Goal: Task Accomplishment & Management: Use online tool/utility

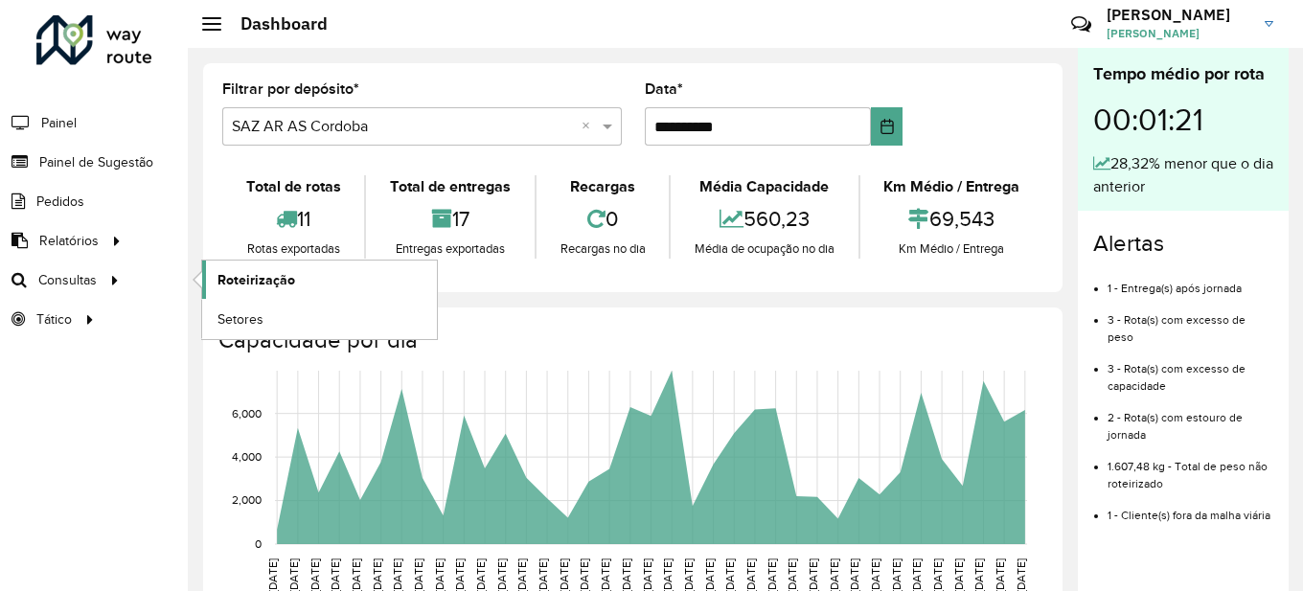
click at [270, 278] on span "Roteirização" at bounding box center [257, 280] width 78 height 20
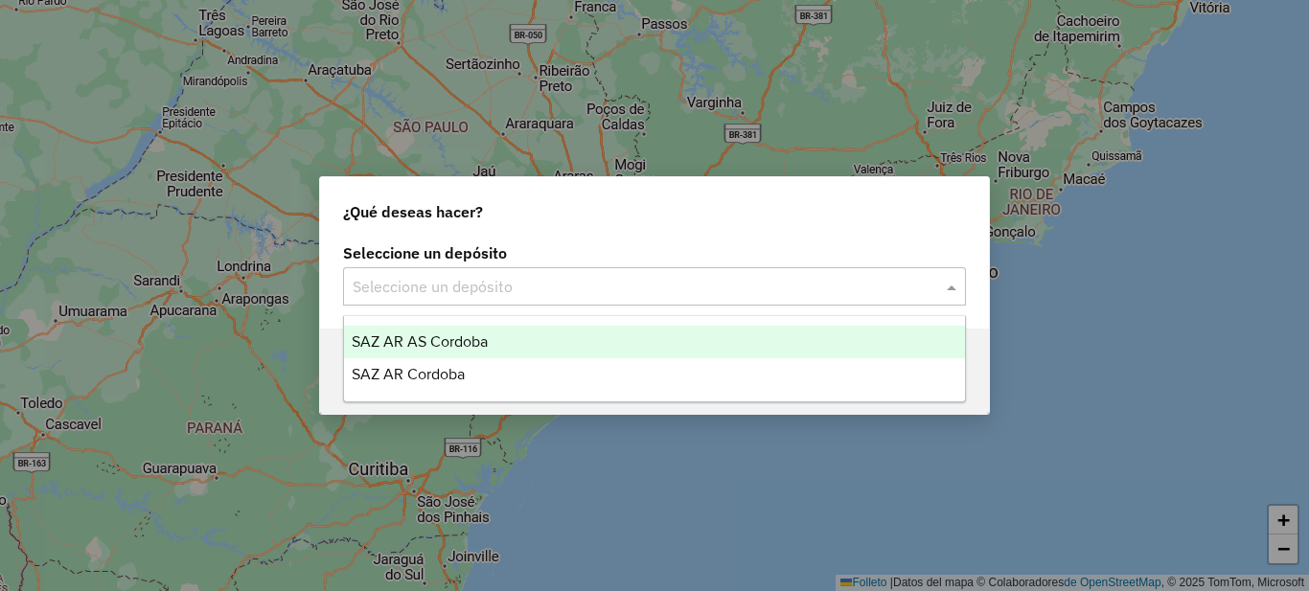
click at [482, 277] on input "text" at bounding box center [635, 287] width 565 height 23
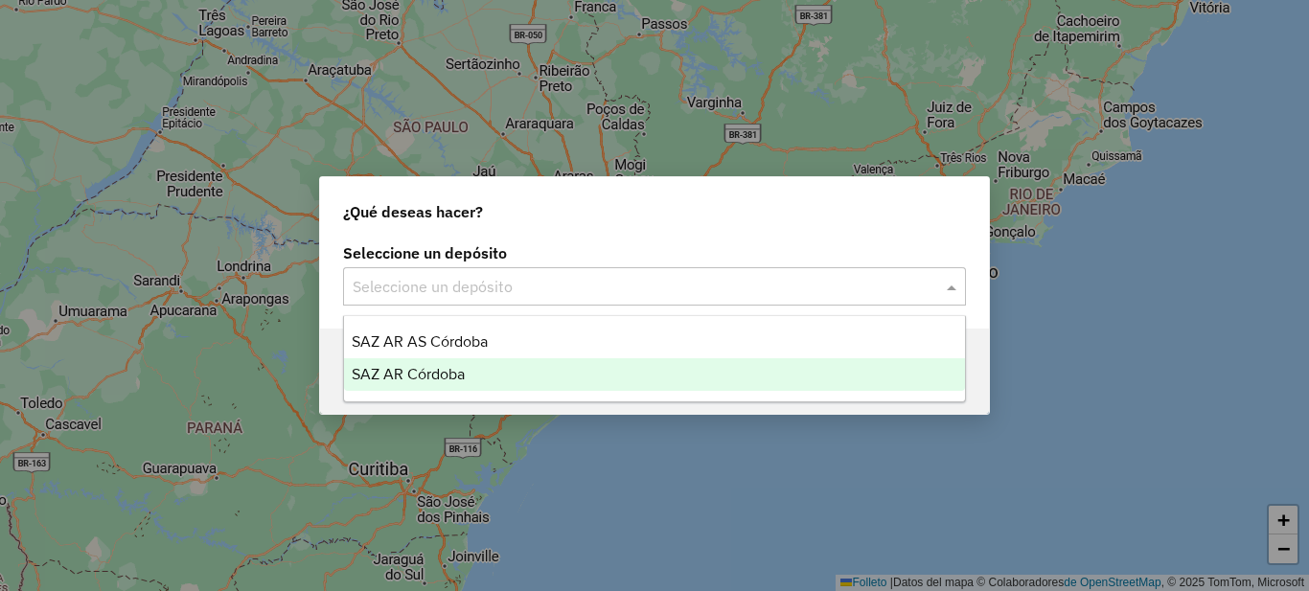
click at [487, 360] on div "SAZ AR Córdoba" at bounding box center [654, 374] width 621 height 33
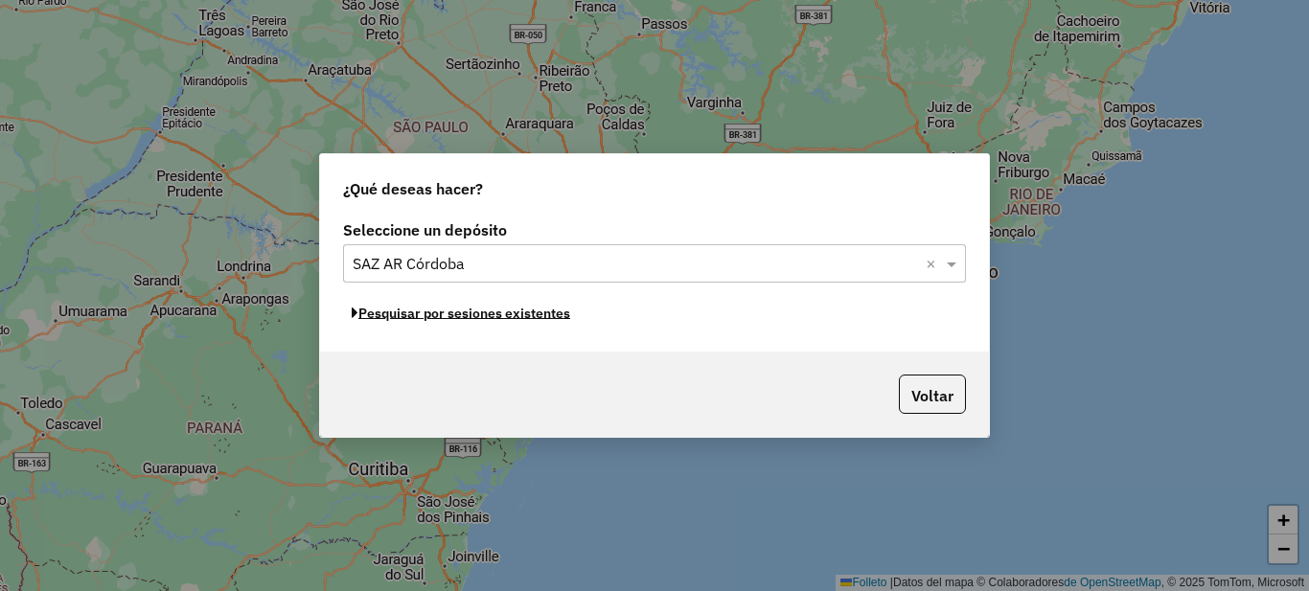
click at [515, 314] on font "Pesquisar por sesiones existentes" at bounding box center [464, 313] width 212 height 17
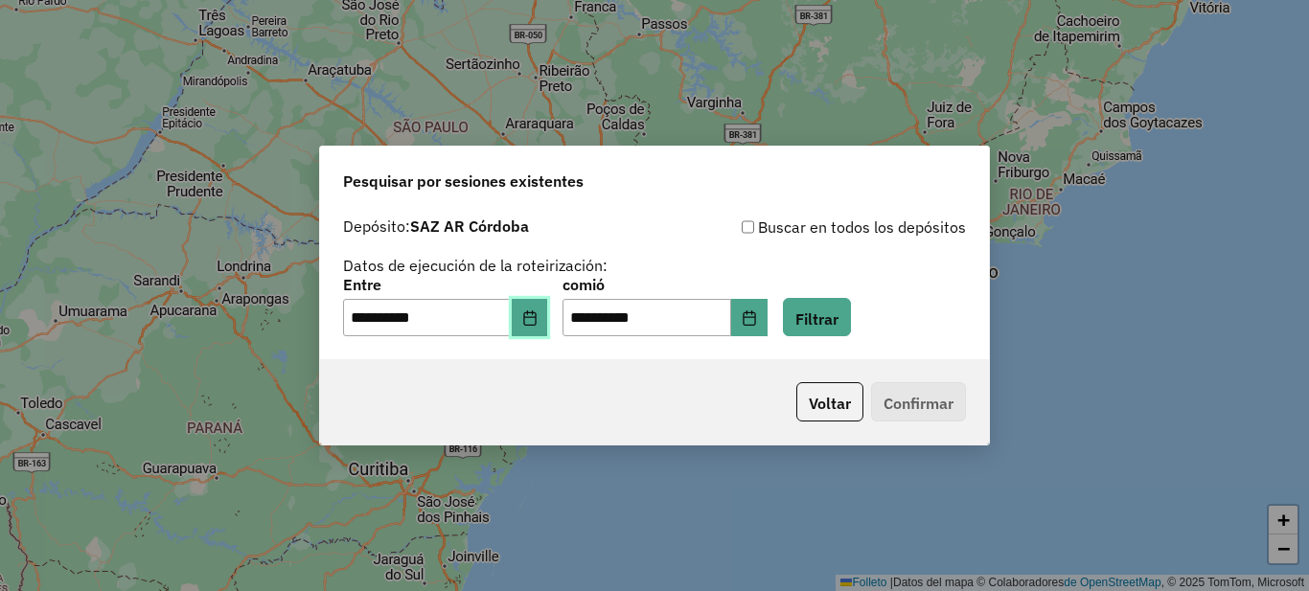
click at [547, 331] on button "Elija fecha" at bounding box center [530, 318] width 36 height 38
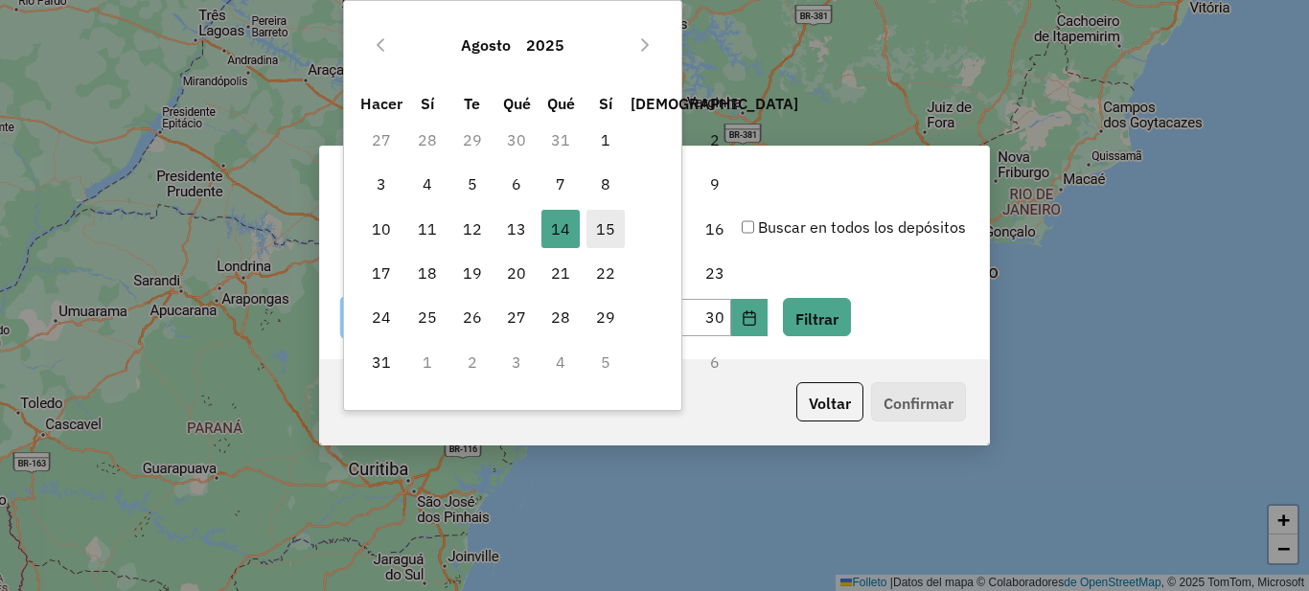
click at [599, 233] on font "15" at bounding box center [605, 228] width 19 height 19
type input "**********"
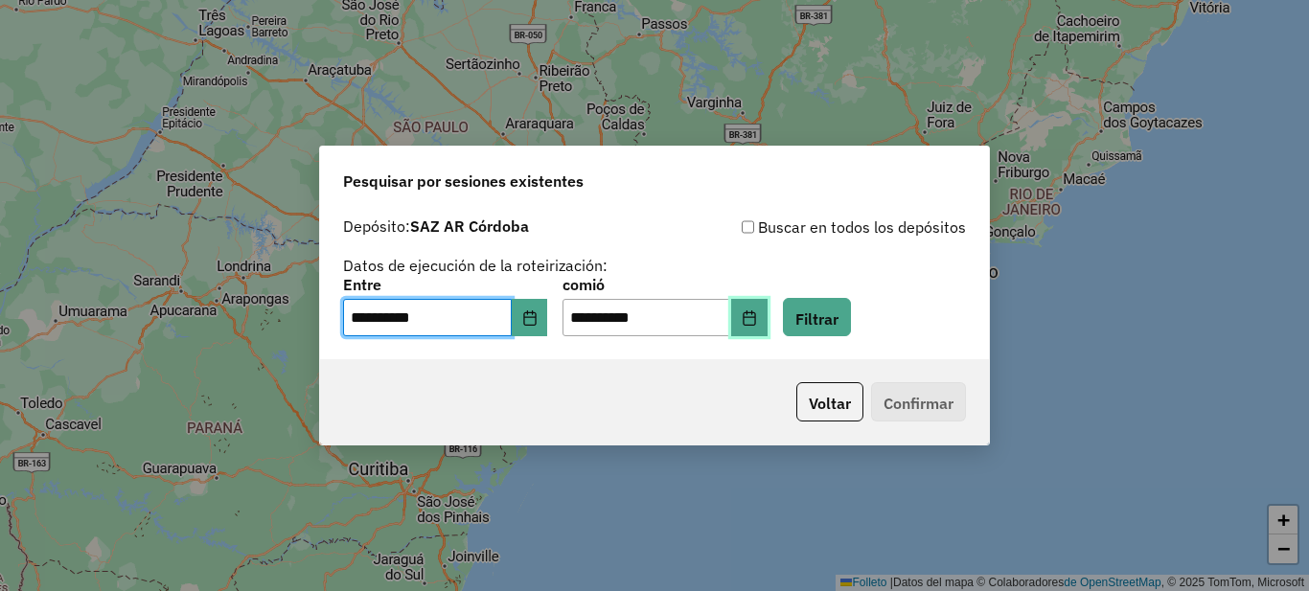
click at [757, 324] on icon "Elija fecha" at bounding box center [749, 317] width 15 height 15
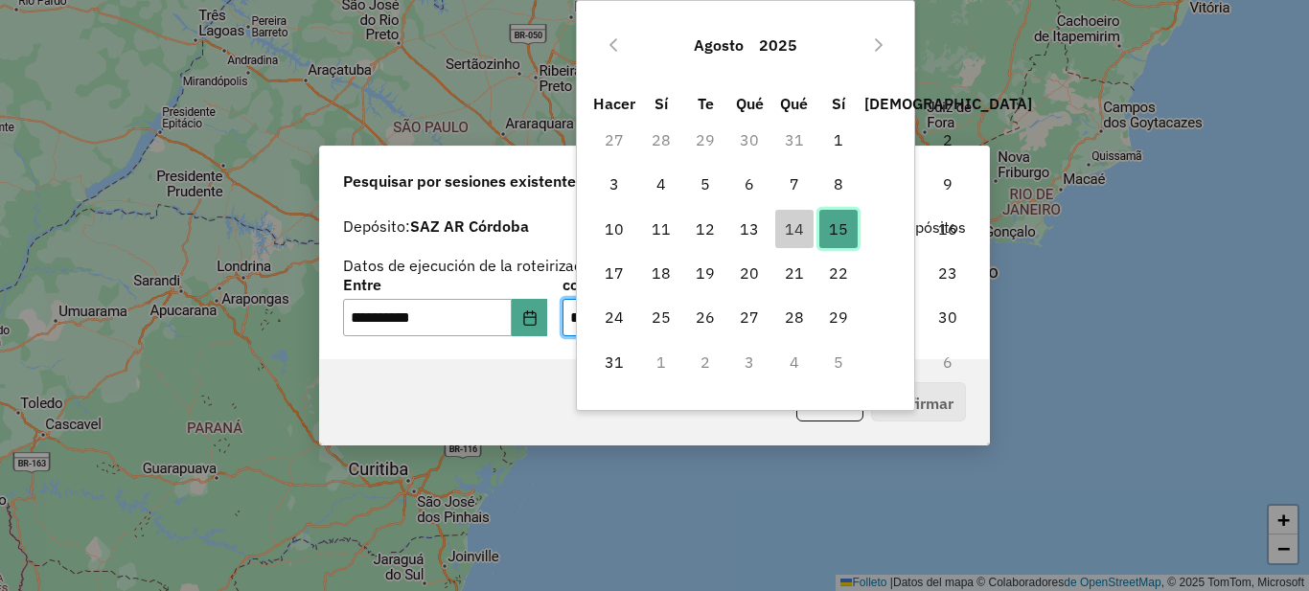
click at [836, 229] on font "15" at bounding box center [838, 228] width 19 height 19
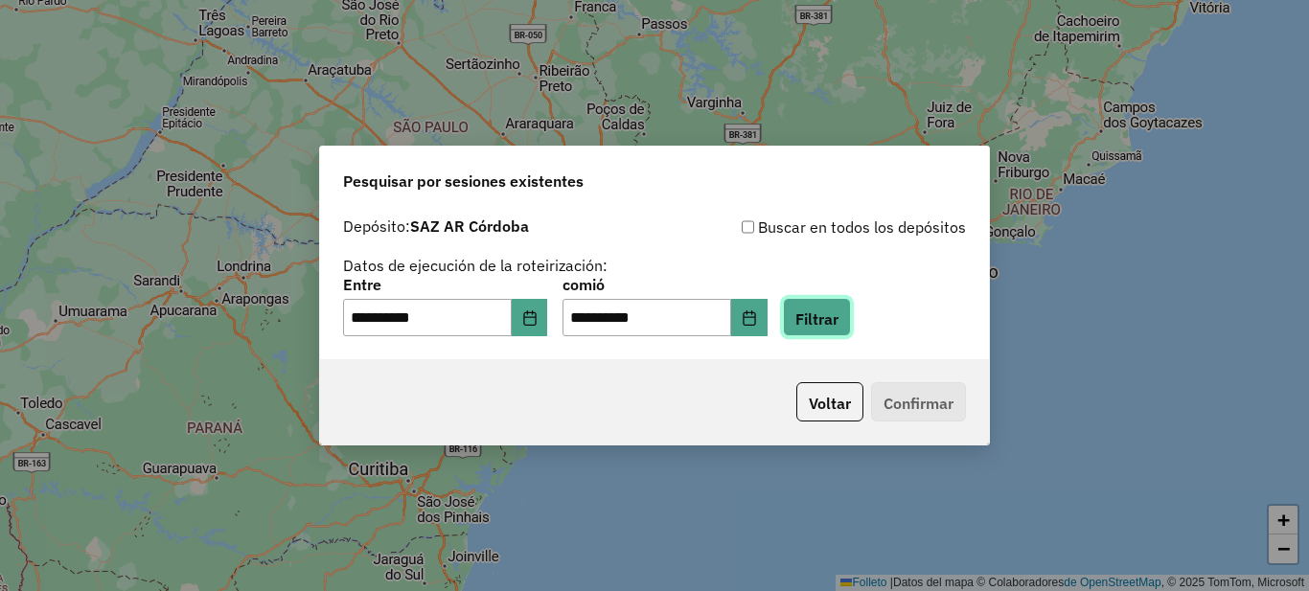
click at [838, 313] on font "Filtrar" at bounding box center [816, 318] width 43 height 19
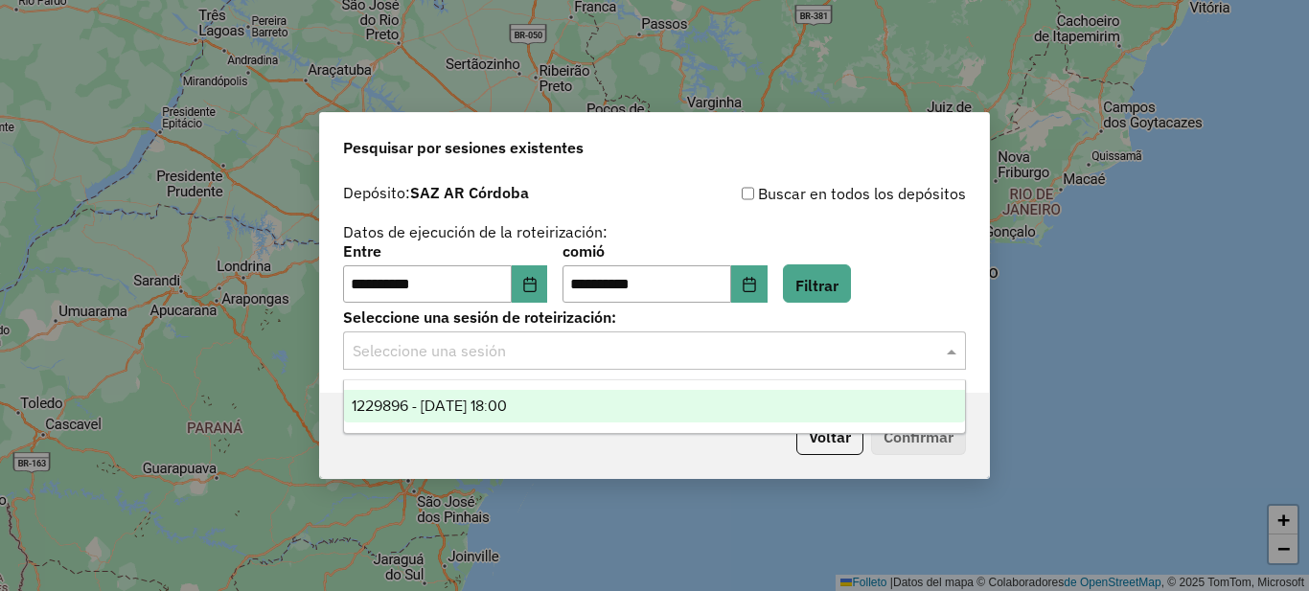
click at [500, 356] on input "text" at bounding box center [635, 351] width 565 height 23
click at [481, 414] on font "1229896 - 15/08/2025 18:00" at bounding box center [429, 406] width 155 height 16
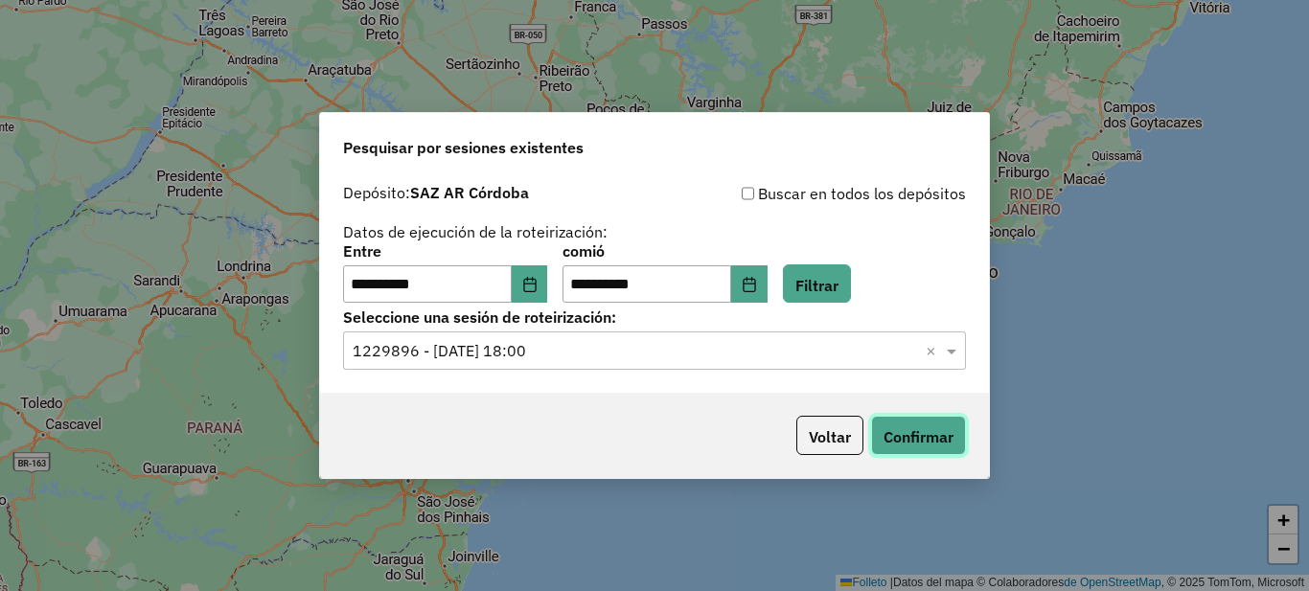
click at [893, 437] on font "Confirmar" at bounding box center [918, 436] width 70 height 19
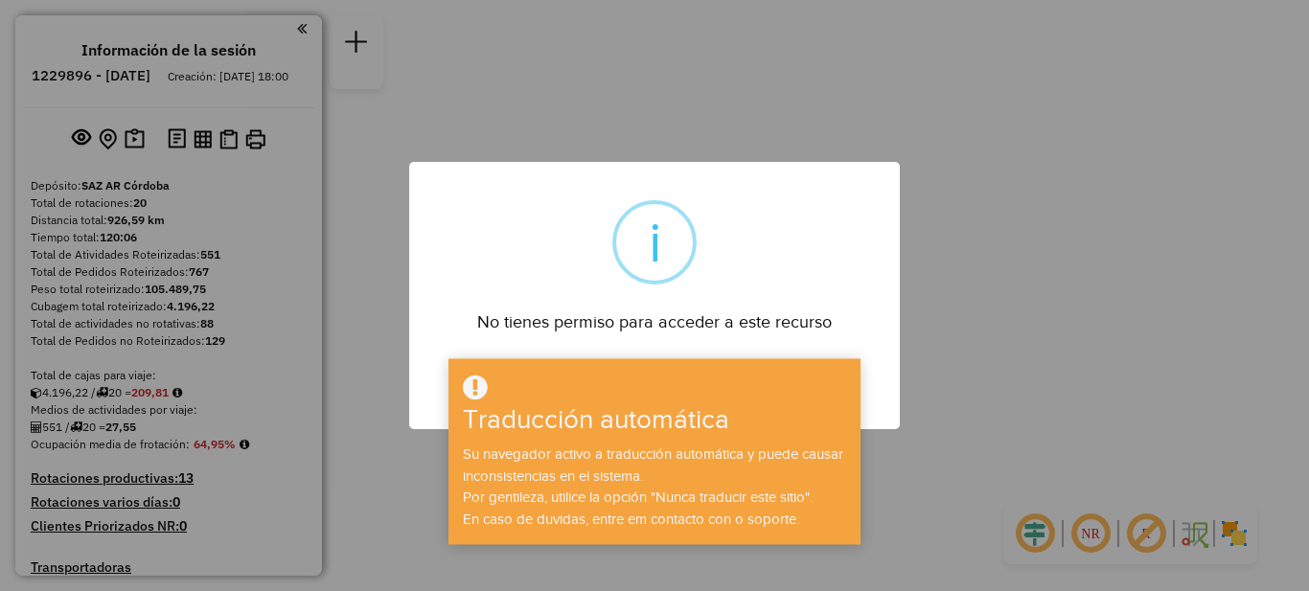
click at [1030, 101] on div "× i No tienes permiso para acceder a este recurso DE ACUERDO No Cancel" at bounding box center [654, 295] width 1309 height 591
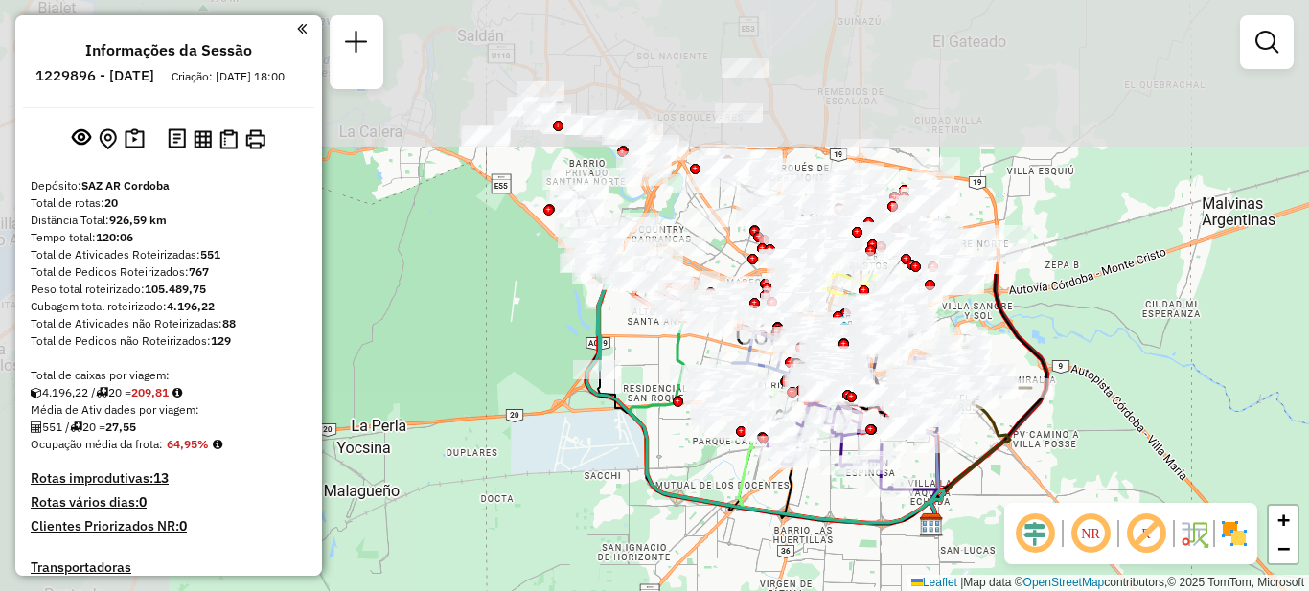
drag, startPoint x: 643, startPoint y: 286, endPoint x: 837, endPoint y: 619, distance: 386.0
click at [837, 590] on html "Aguarde... Pop-up bloqueado! Seu navegador bloqueou automáticamente a abertura …" at bounding box center [654, 295] width 1309 height 591
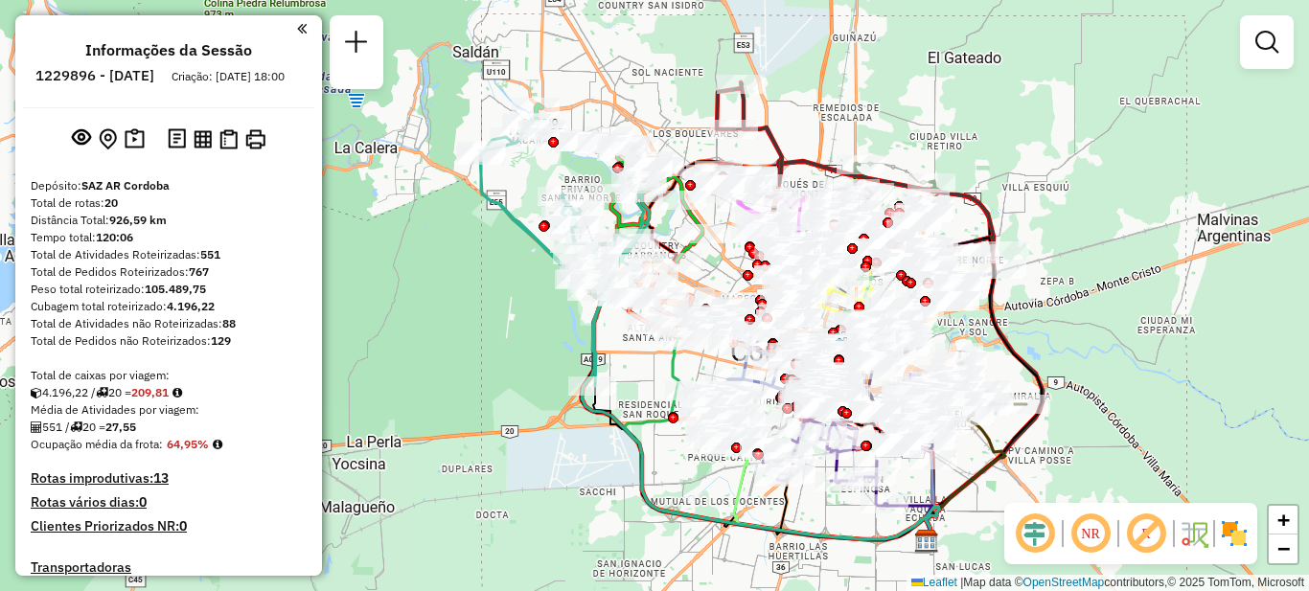
drag, startPoint x: 1048, startPoint y: 126, endPoint x: 1041, endPoint y: 142, distance: 18.0
click at [1041, 142] on div "Janela de atendimento Grade de atendimento Capacidade Transportadoras Veículos …" at bounding box center [654, 295] width 1309 height 591
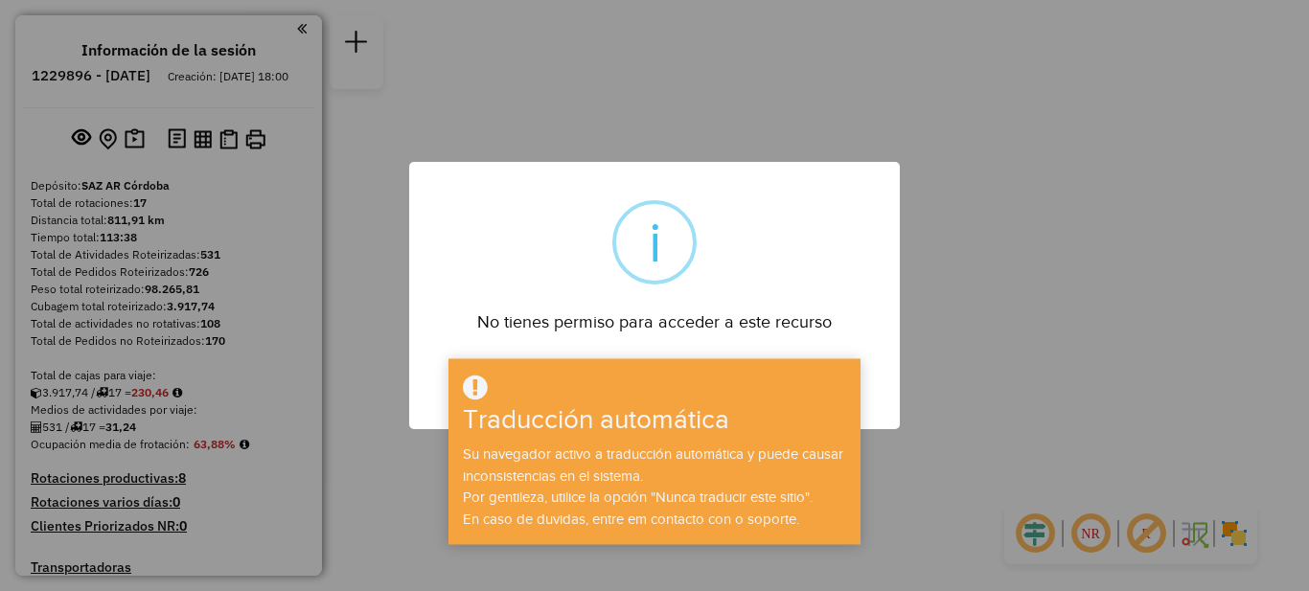
click at [1105, 154] on div "× i No tienes permiso para acceder a este recurso DE ACUERDO No Cancel" at bounding box center [654, 295] width 1309 height 591
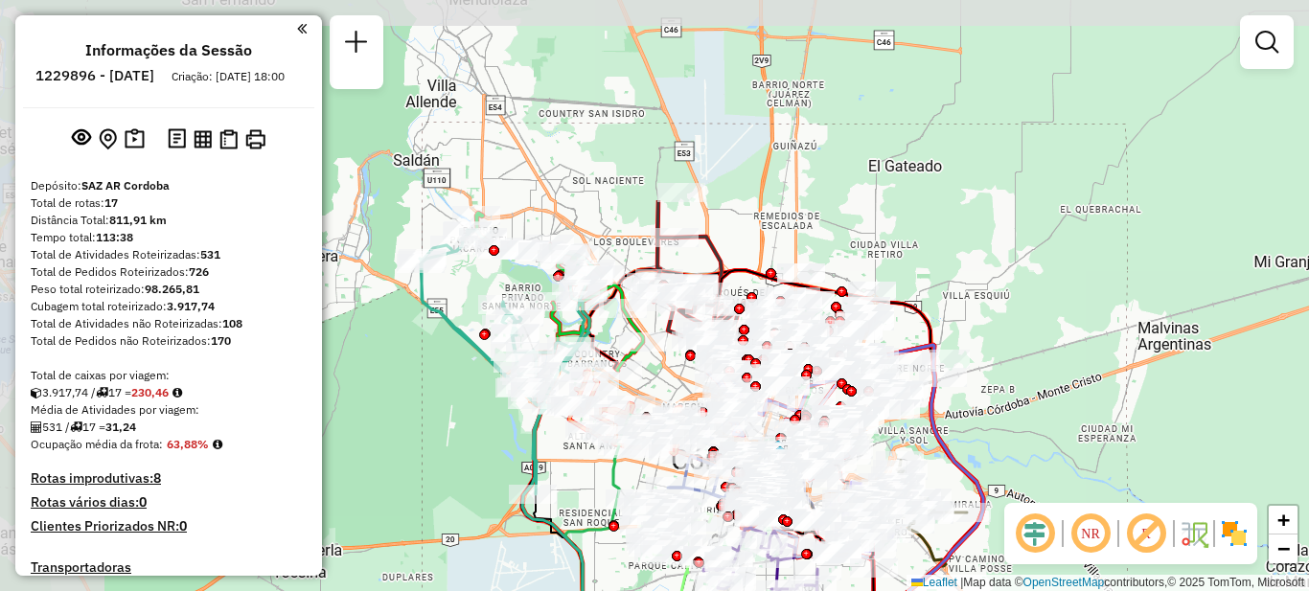
drag, startPoint x: 715, startPoint y: 160, endPoint x: 1047, endPoint y: 420, distance: 421.9
click at [1047, 420] on div "Janela de atendimento Grade de atendimento Capacidade Transportadoras Veículos …" at bounding box center [654, 295] width 1309 height 591
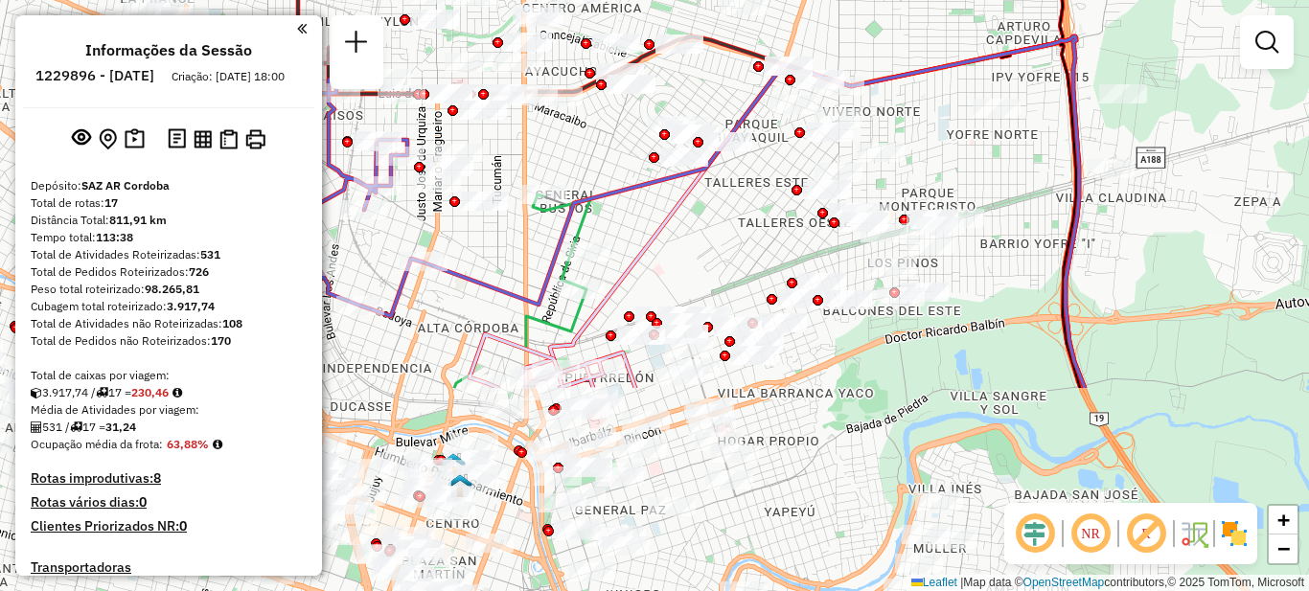
drag, startPoint x: 669, startPoint y: 205, endPoint x: 924, endPoint y: -21, distance: 340.7
click at [924, 0] on html "Aguarde... Pop-up bloqueado! Seu navegador bloqueou automáticamente a abertura …" at bounding box center [654, 295] width 1309 height 591
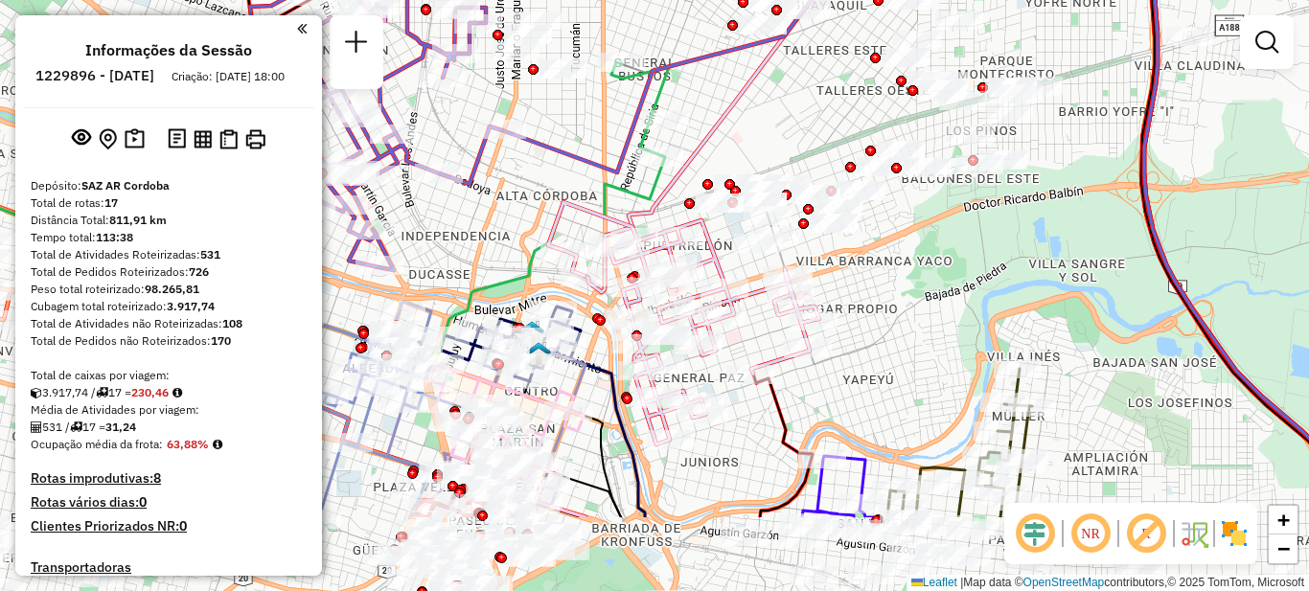
drag, startPoint x: 688, startPoint y: 250, endPoint x: 762, endPoint y: 115, distance: 153.9
click at [764, 117] on div "Janela de atendimento Grade de atendimento Capacidade Transportadoras Veículos …" at bounding box center [654, 295] width 1309 height 591
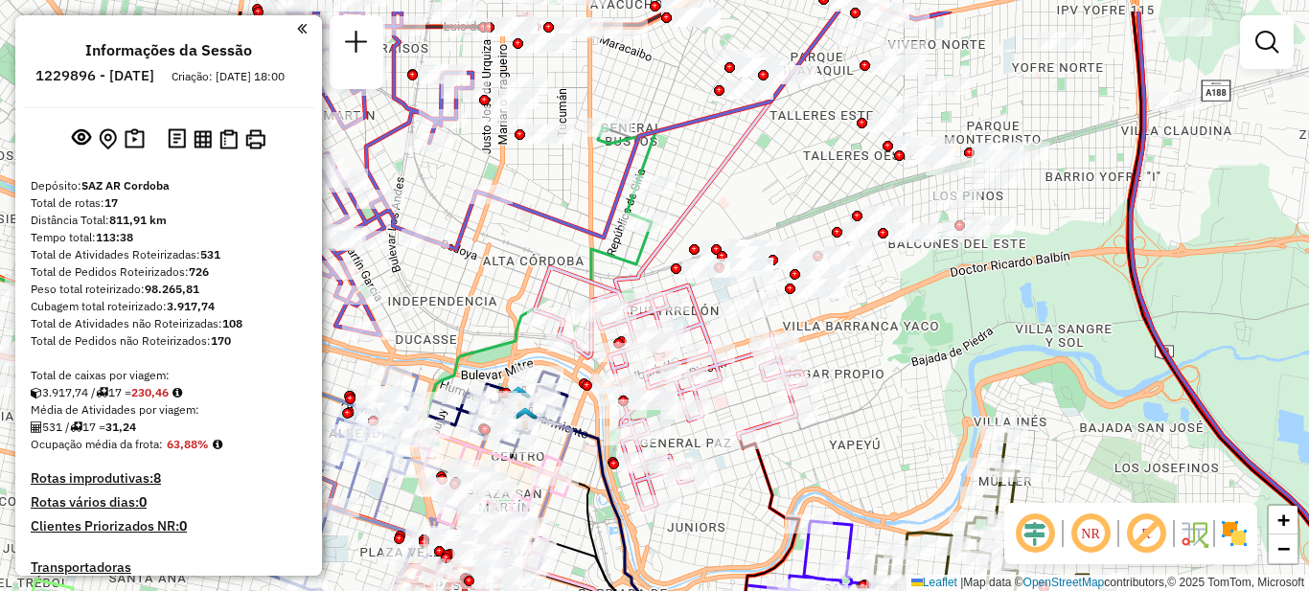
drag, startPoint x: 910, startPoint y: 267, endPoint x: 905, endPoint y: 351, distance: 83.6
click at [905, 351] on div "Janela de atendimento Grade de atendimento Capacidade Transportadoras Veículos …" at bounding box center [654, 295] width 1309 height 591
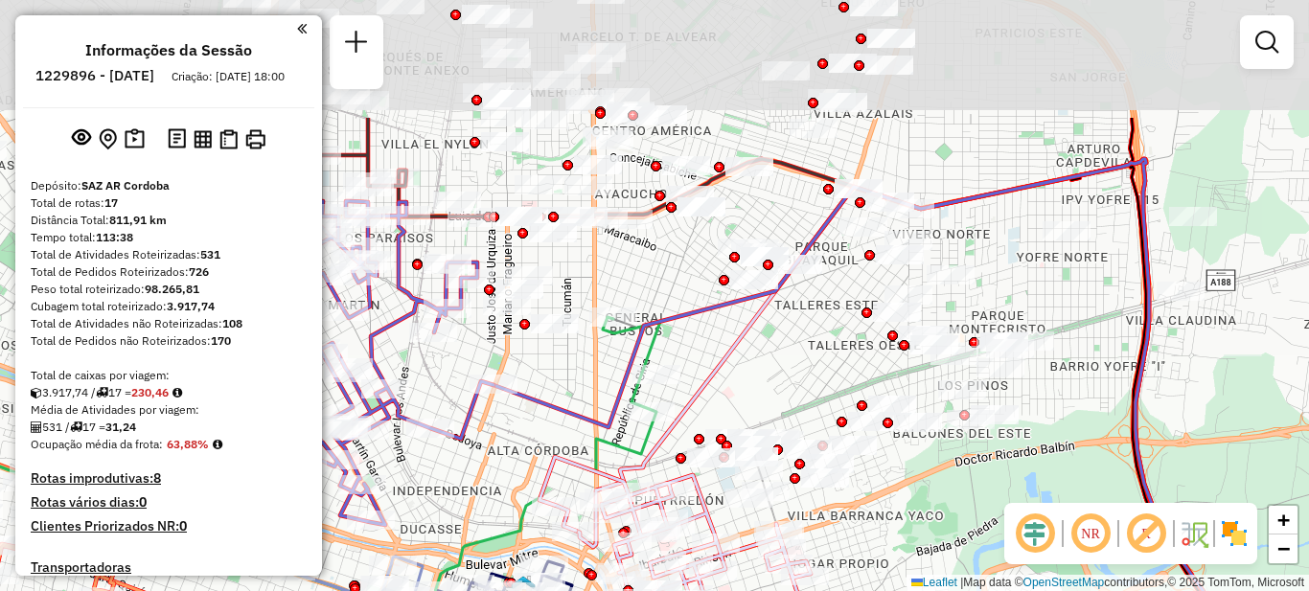
drag, startPoint x: 1081, startPoint y: 140, endPoint x: 1088, endPoint y: 317, distance: 177.4
click at [1088, 317] on div "Janela de atendimento Grade de atendimento Capacidade Transportadoras Veículos …" at bounding box center [654, 295] width 1309 height 591
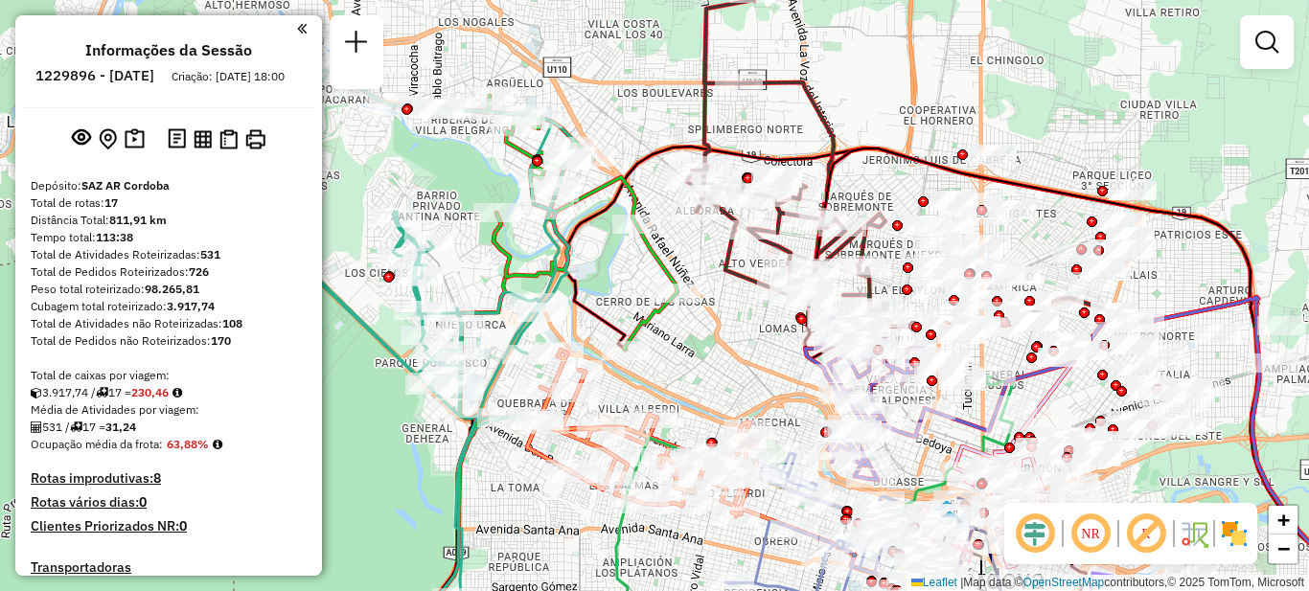
drag, startPoint x: 422, startPoint y: 290, endPoint x: 744, endPoint y: 343, distance: 326.2
click at [744, 343] on div "Janela de atendimento Grade de atendimento Capacidade Transportadoras Veículos …" at bounding box center [654, 295] width 1309 height 591
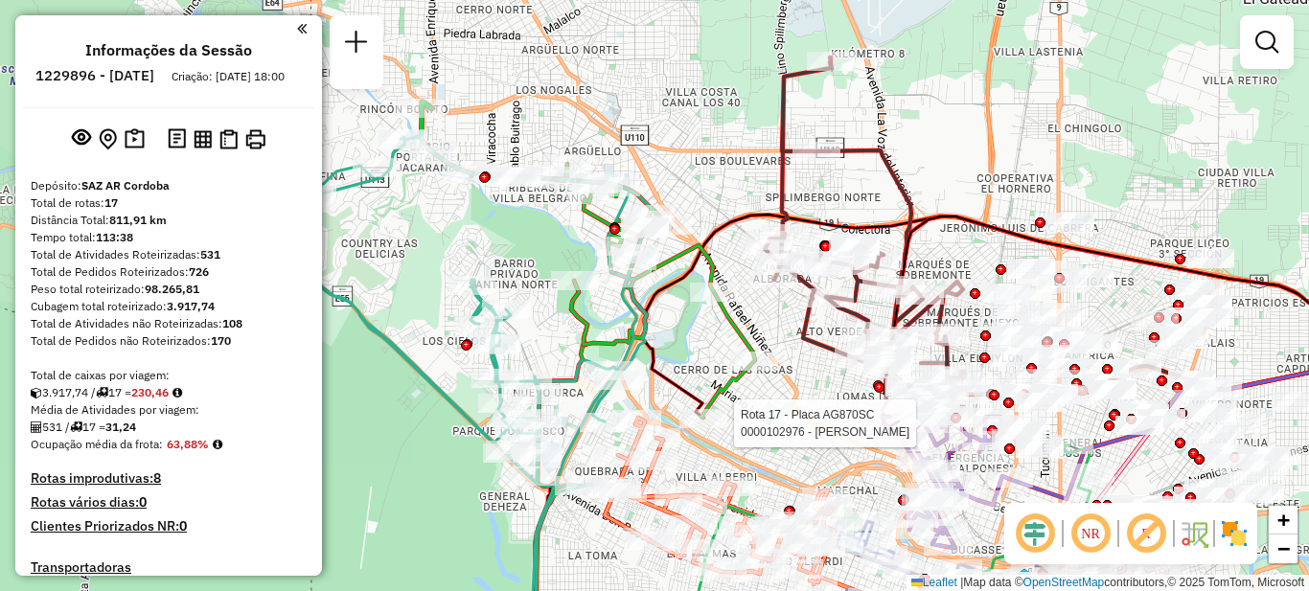
drag, startPoint x: 723, startPoint y: 320, endPoint x: 801, endPoint y: 388, distance: 103.2
click at [801, 388] on div "Rota 17 - Placa AG870SC 0000102976 - Bosco [PERSON_NAME] de atendimento Grade d…" at bounding box center [654, 295] width 1309 height 591
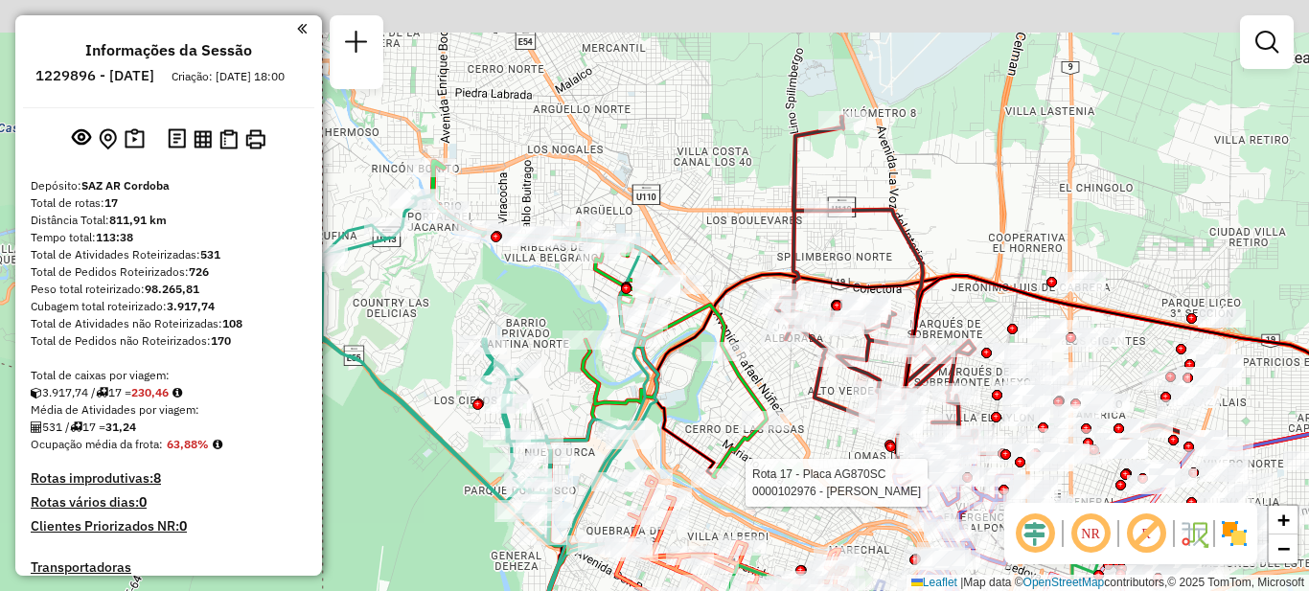
drag, startPoint x: 404, startPoint y: 230, endPoint x: 534, endPoint y: 310, distance: 152.3
click at [534, 310] on div "Rota 17 - Placa AG870SC 0000102976 - Bosco [PERSON_NAME] de atendimento Grade d…" at bounding box center [654, 295] width 1309 height 591
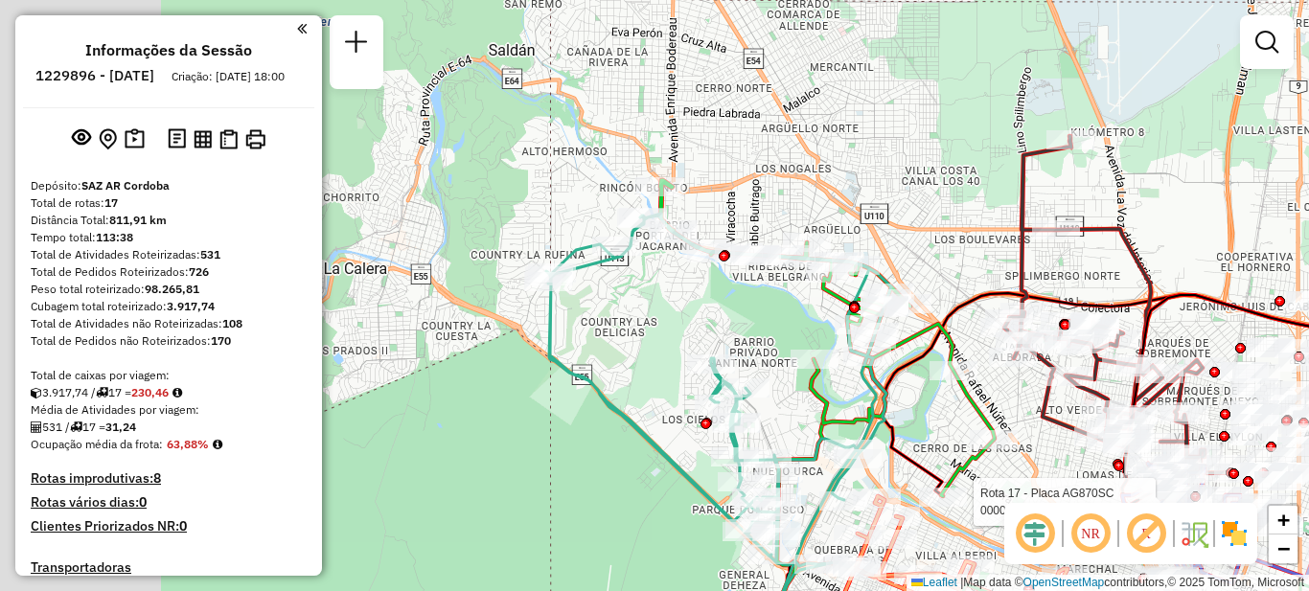
drag, startPoint x: 523, startPoint y: 286, endPoint x: 715, endPoint y: 296, distance: 191.9
click at [715, 296] on div "Rota 17 - Placa AG870SC 0000102976 - Bosco [PERSON_NAME] de atendimento Grade d…" at bounding box center [654, 295] width 1309 height 591
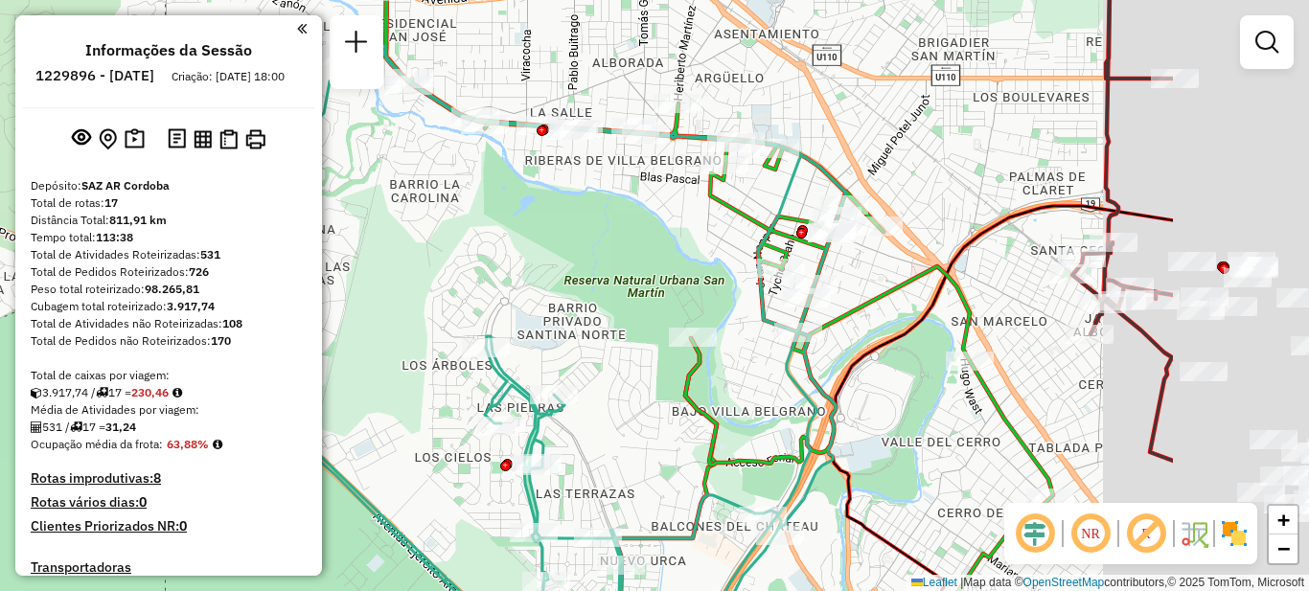
drag, startPoint x: 804, startPoint y: 302, endPoint x: 553, endPoint y: 252, distance: 255.9
click at [553, 252] on div "Rota 17 - Placa AG870SC 0000102976 - Bosco [PERSON_NAME] de atendimento Grade d…" at bounding box center [654, 295] width 1309 height 591
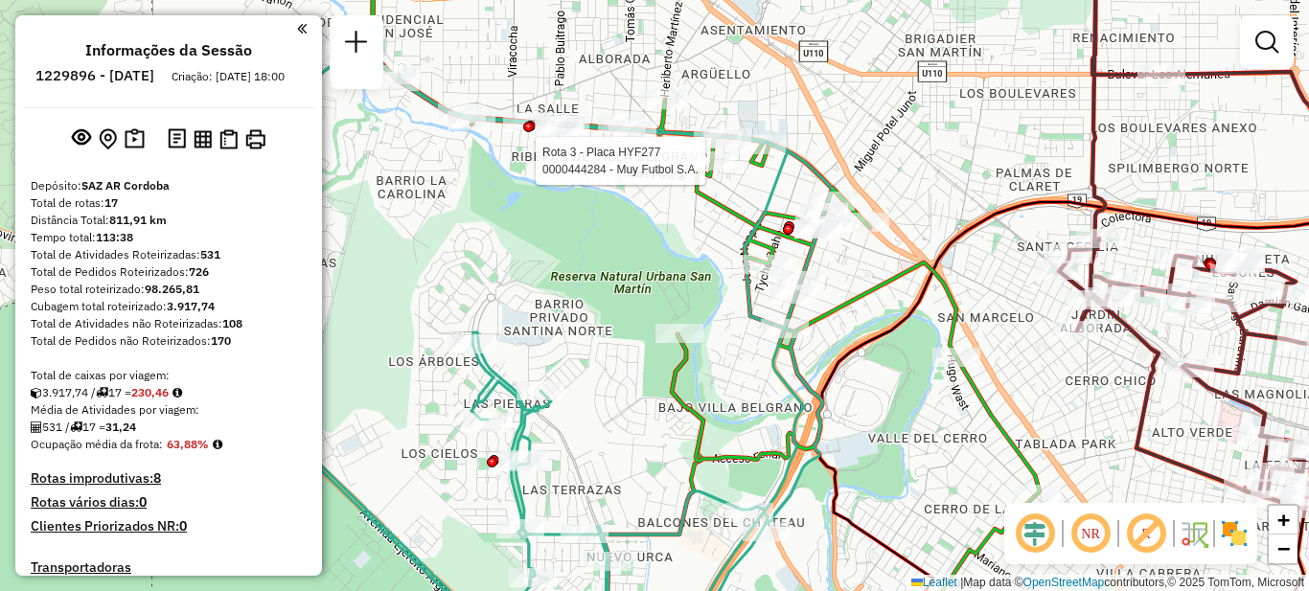
select select "**********"
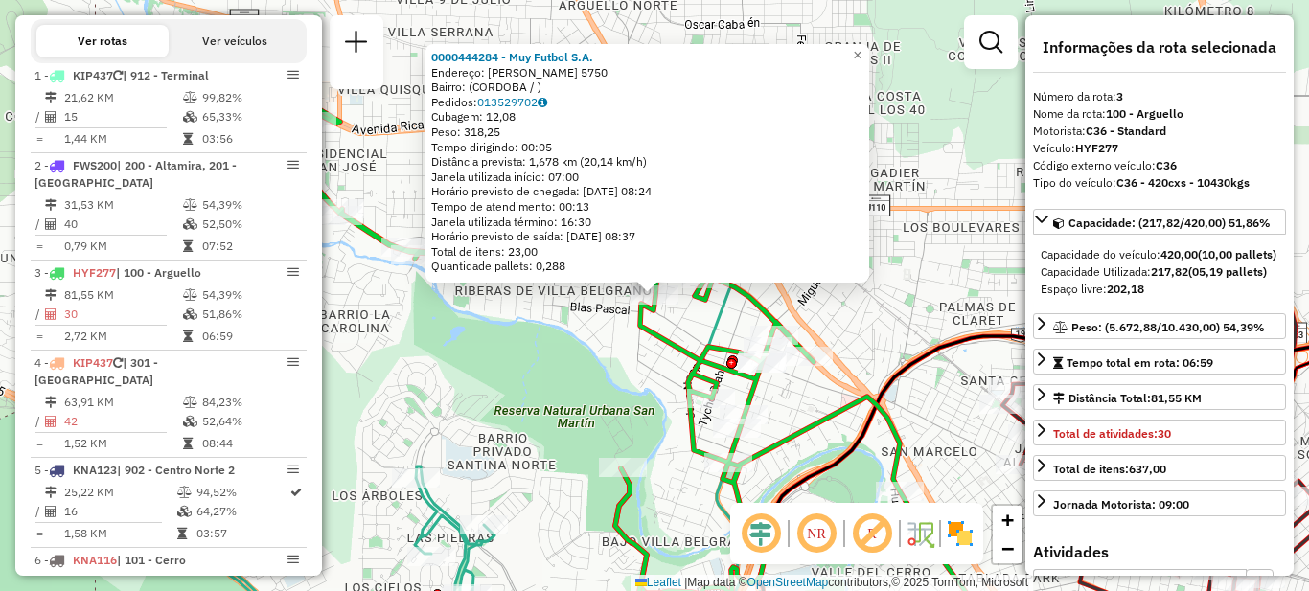
scroll to position [880, 0]
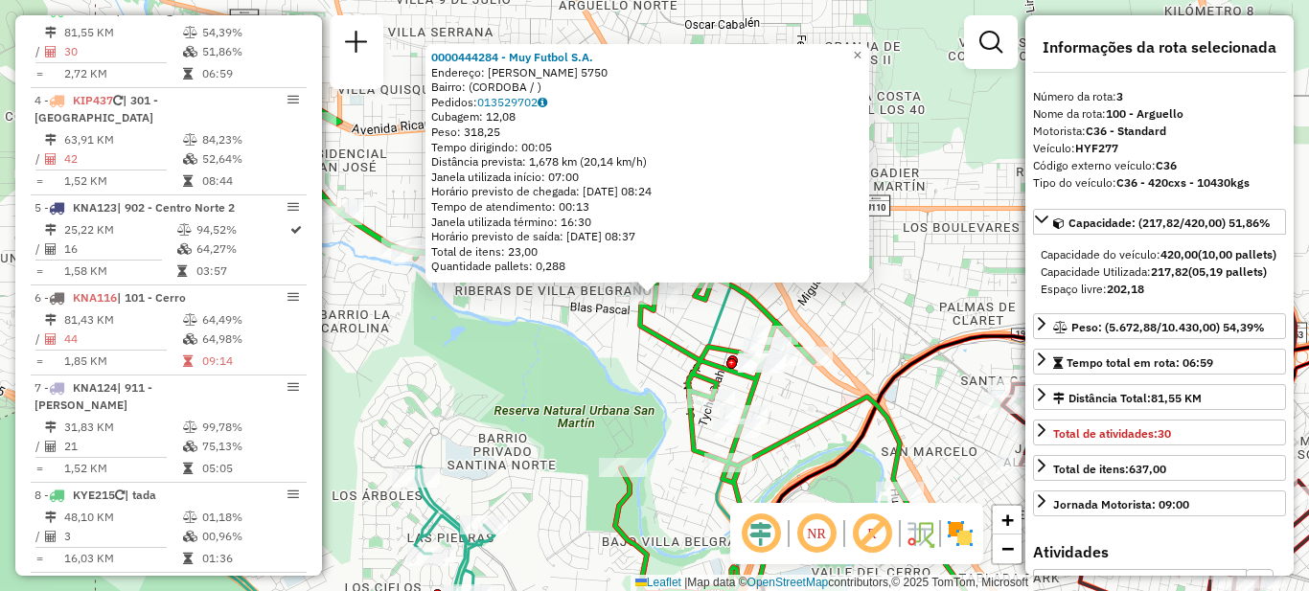
click at [606, 370] on div "0000444284 - Muy Futbol S.A. Endereço: [PERSON_NAME] 5750 Bairro: (CORDOBA / ) …" at bounding box center [654, 295] width 1309 height 591
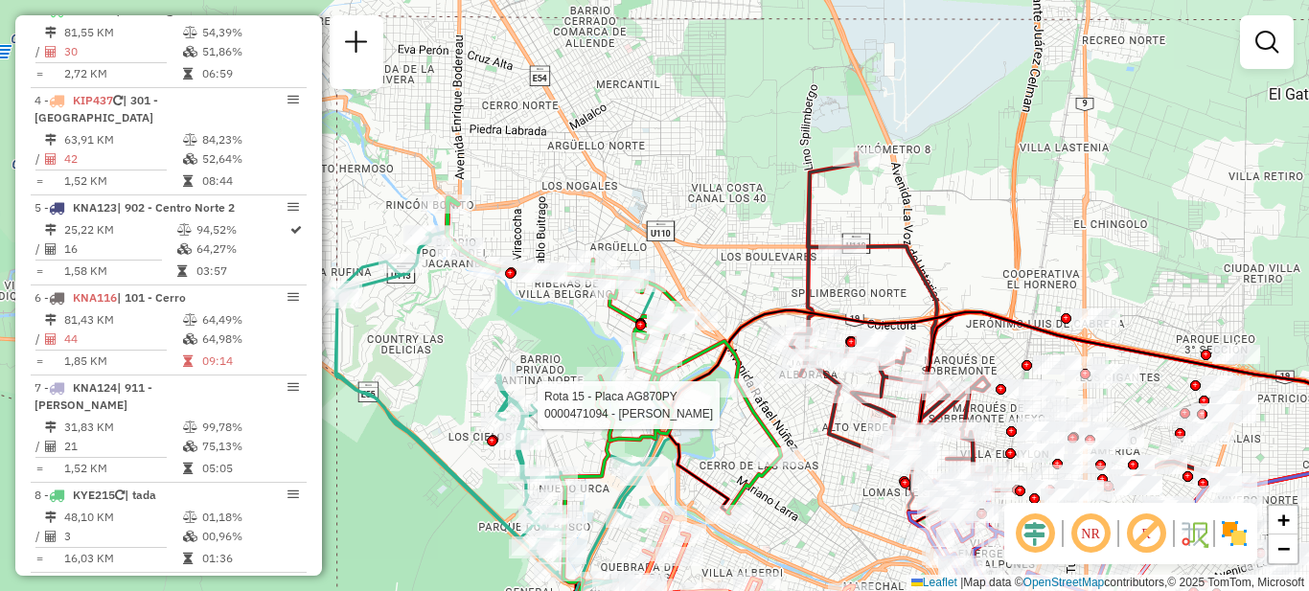
select select "**********"
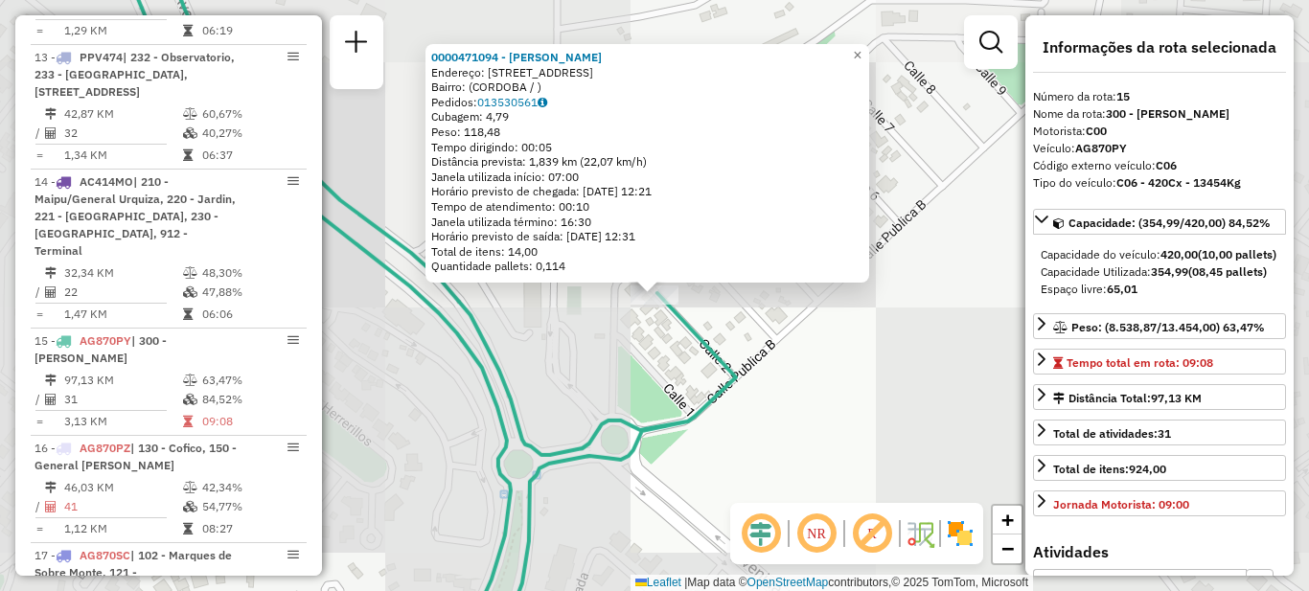
scroll to position [2133, 0]
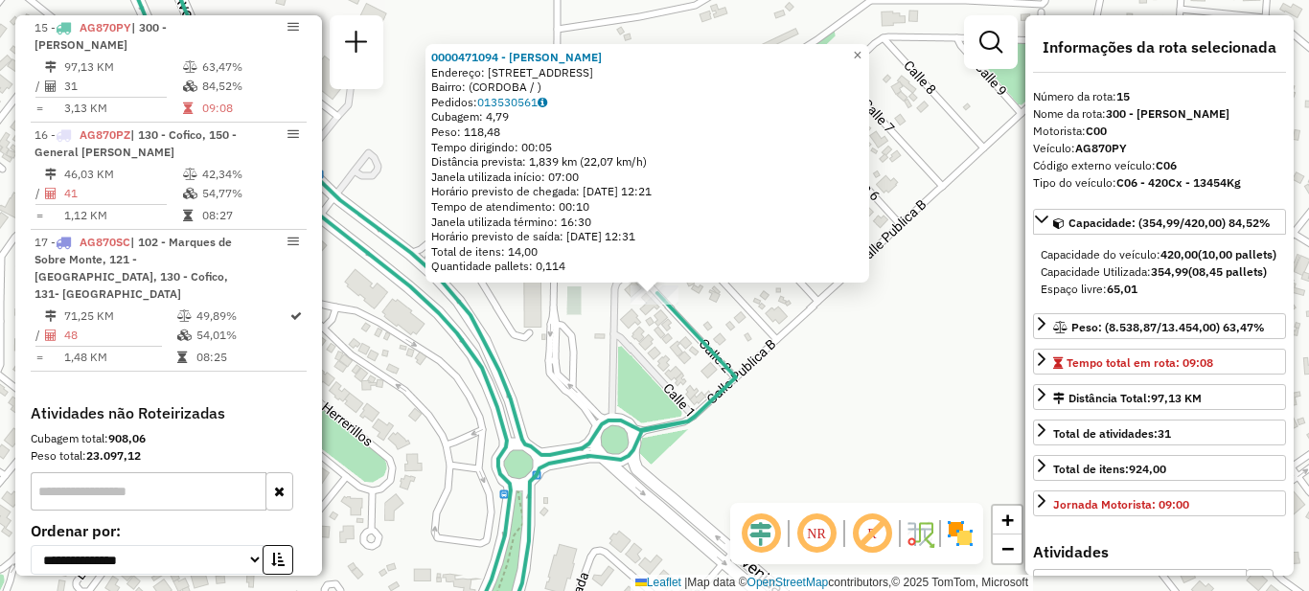
click at [558, 354] on div "0000471094 - [PERSON_NAME]: [STREET_ADDRESS] Pedidos: 013530561 Cubagem: 4,79 P…" at bounding box center [654, 295] width 1309 height 591
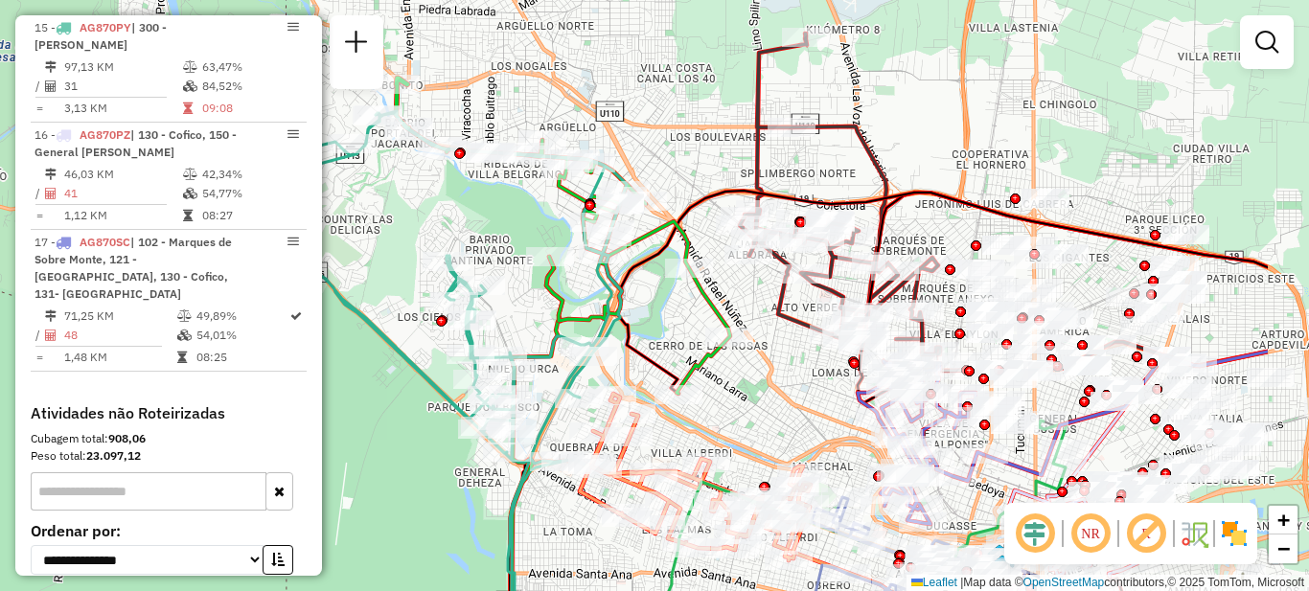
drag, startPoint x: 864, startPoint y: 345, endPoint x: 693, endPoint y: 316, distance: 173.9
click at [693, 316] on div "Janela de atendimento Grade de atendimento Capacidade Transportadoras Veículos …" at bounding box center [654, 295] width 1309 height 591
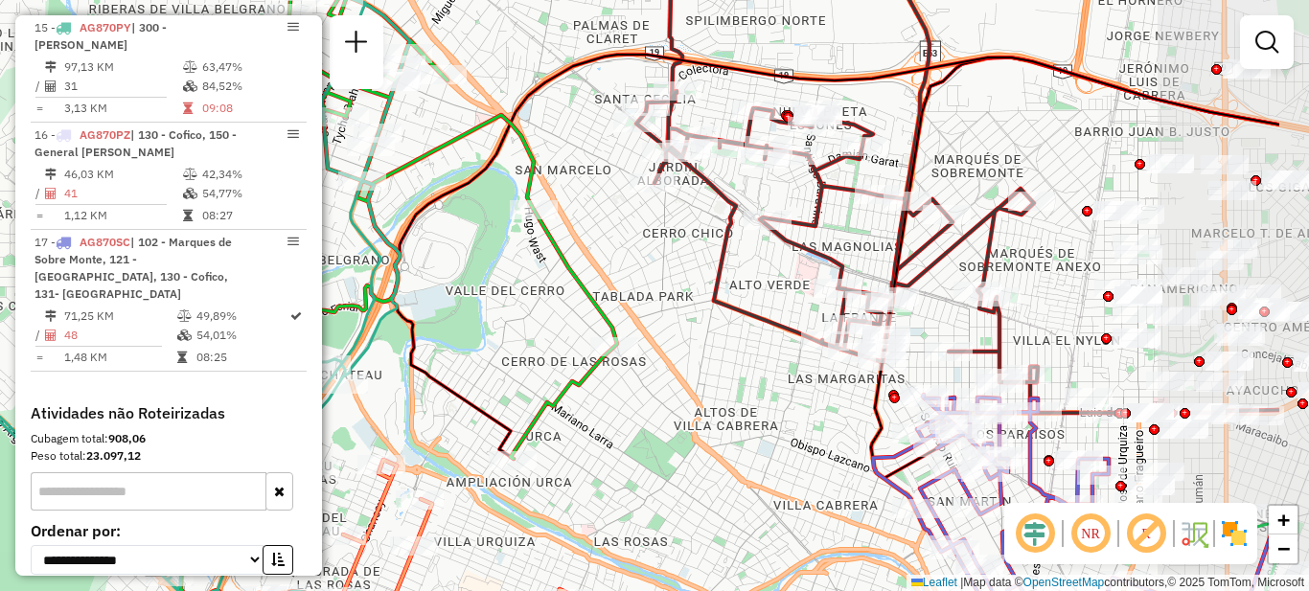
drag, startPoint x: 874, startPoint y: 342, endPoint x: 714, endPoint y: 343, distance: 160.0
click at [714, 343] on div "Janela de atendimento Grade de atendimento Capacidade Transportadoras Veículos …" at bounding box center [654, 295] width 1309 height 591
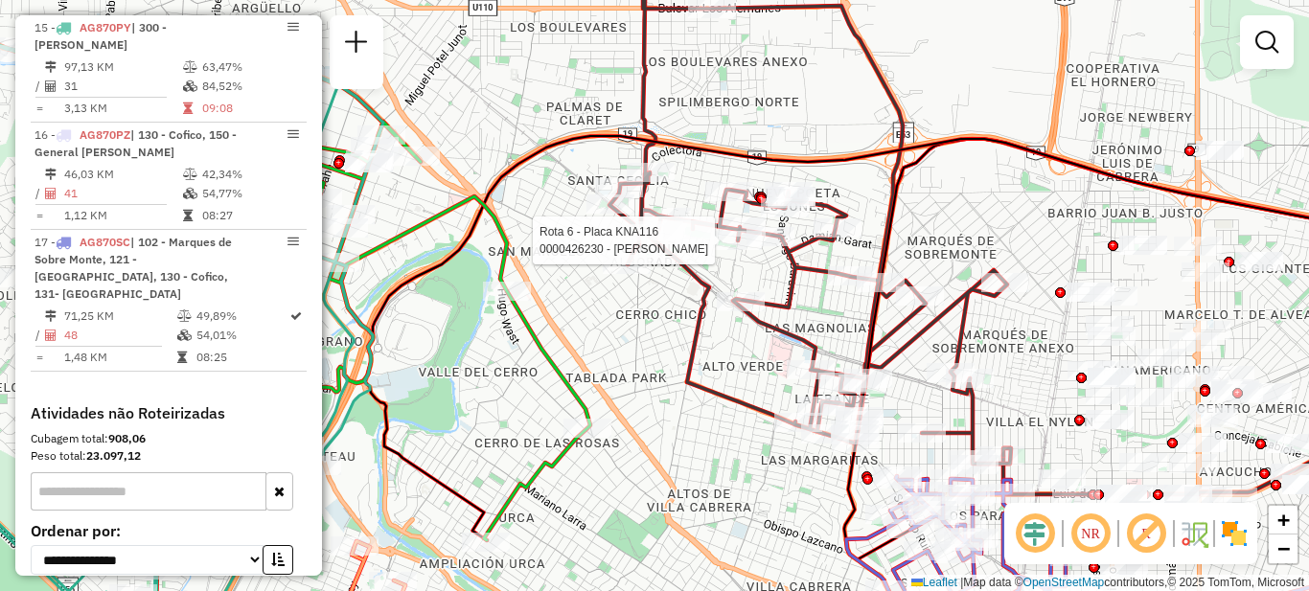
select select "**********"
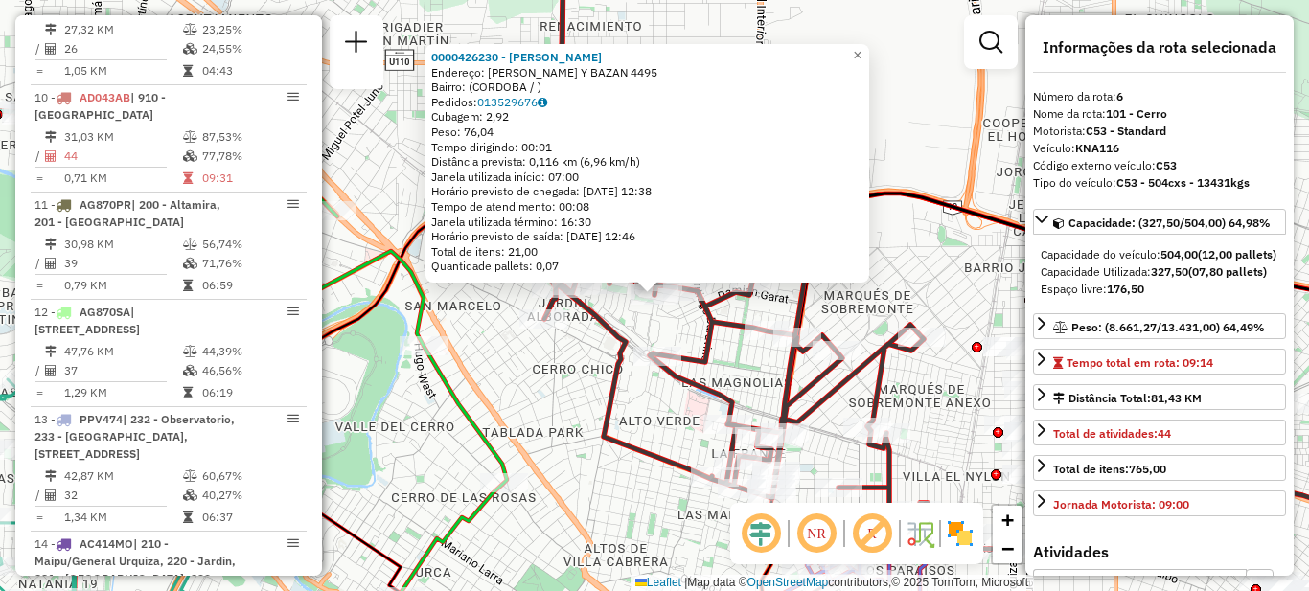
scroll to position [1167, 0]
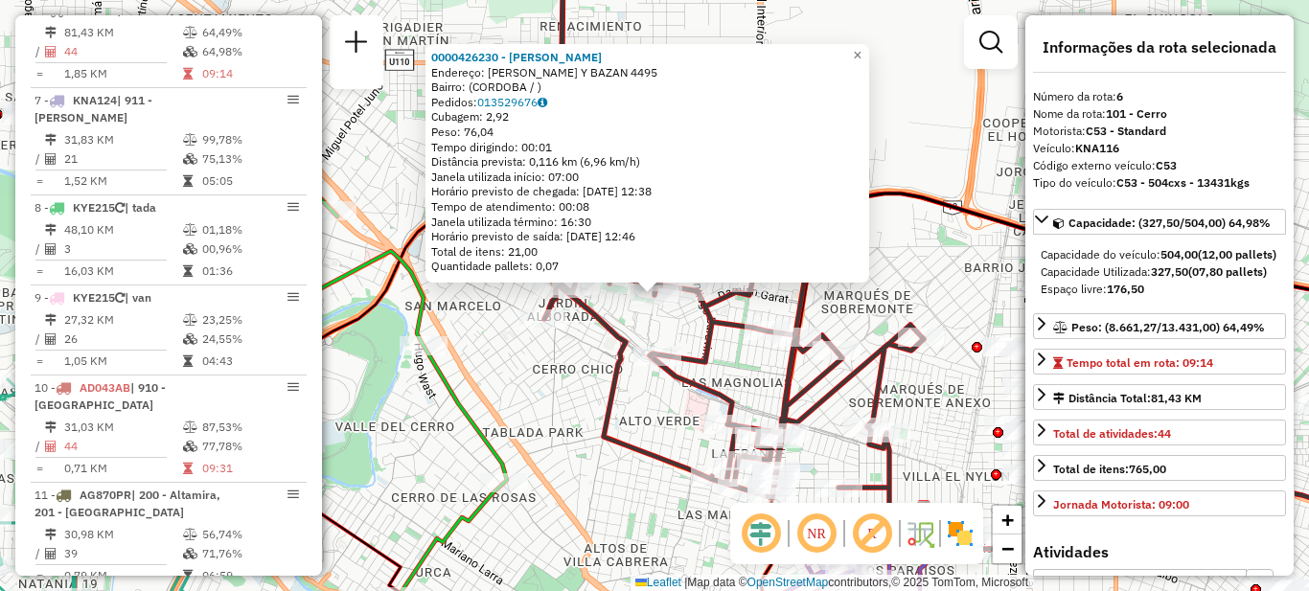
click at [557, 368] on div "0000426230 - Di [PERSON_NAME]: [PERSON_NAME] Y BAZAN 4495 Bairro: ([GEOGRAPHIC_…" at bounding box center [654, 295] width 1309 height 591
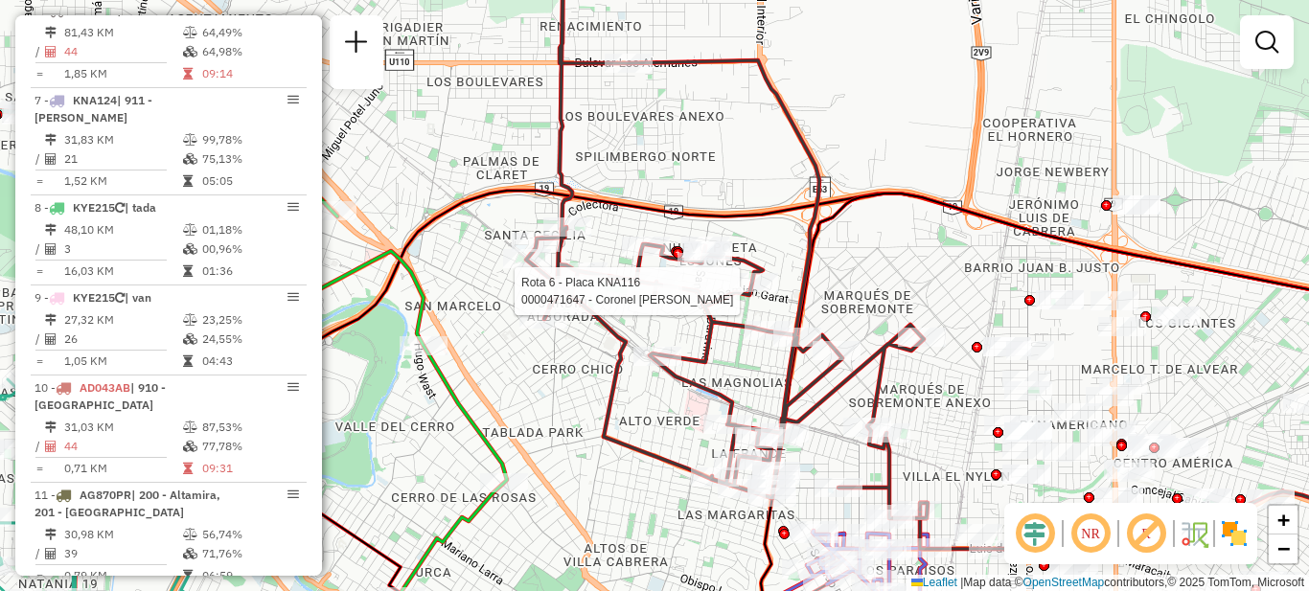
select select "**********"
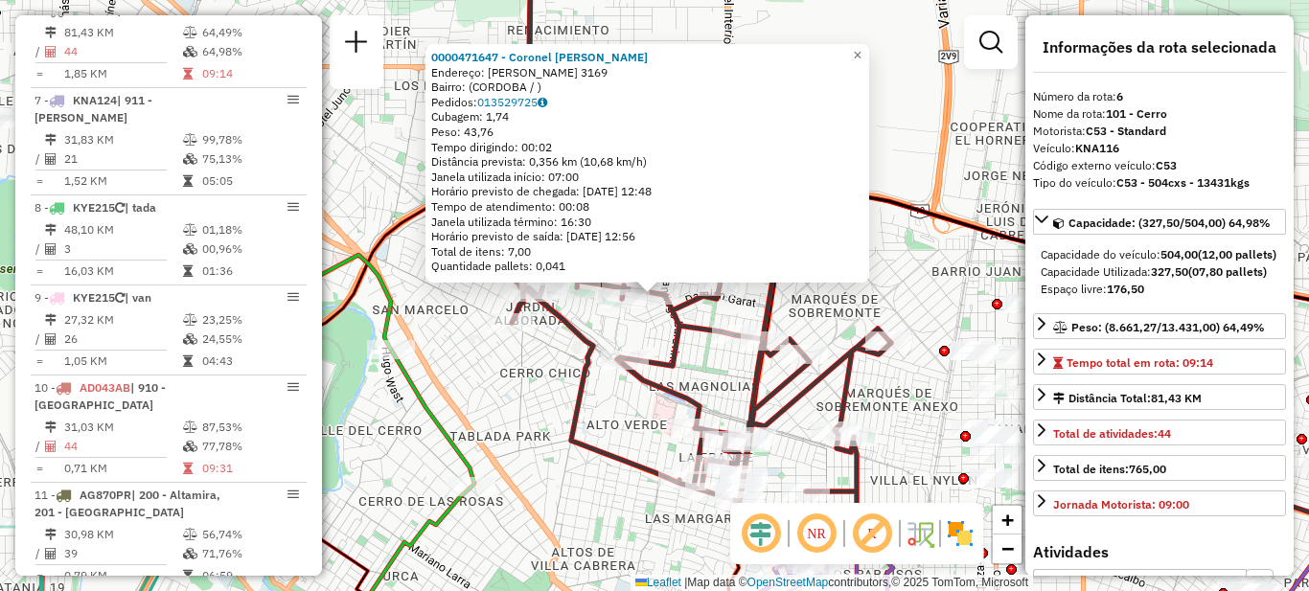
click at [535, 382] on div "0000471647 - Coronel [PERSON_NAME]: [PERSON_NAME] 3169 Bairro: ([GEOGRAPHIC_DAT…" at bounding box center [654, 295] width 1309 height 591
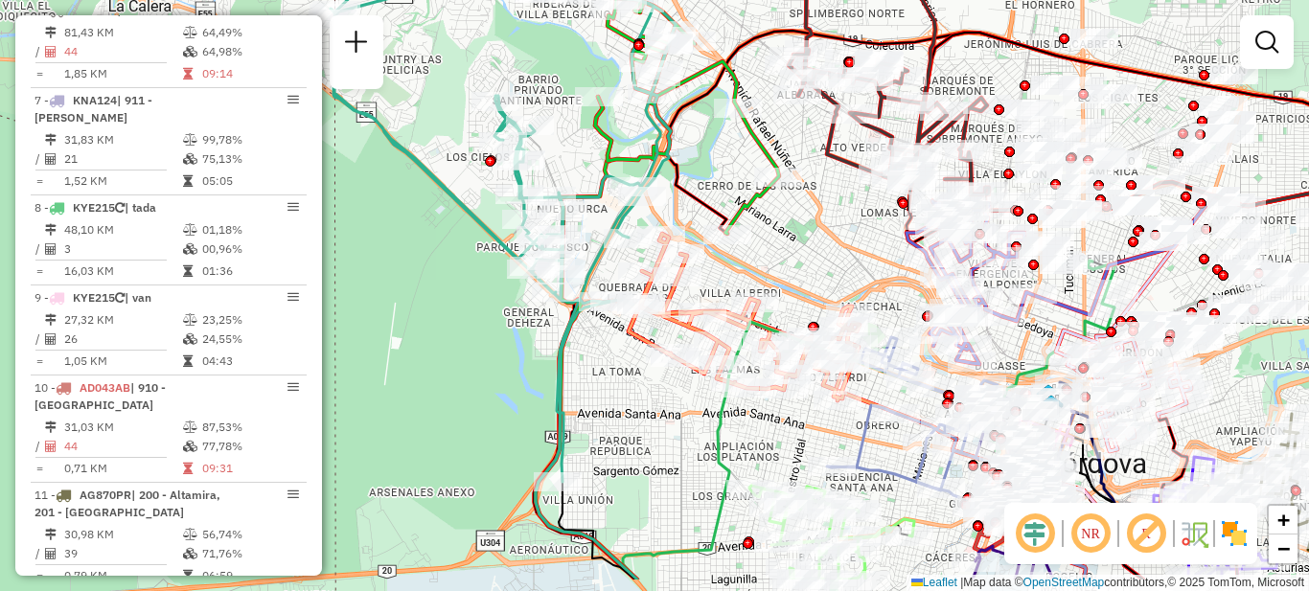
drag, startPoint x: 646, startPoint y: 332, endPoint x: 813, endPoint y: 263, distance: 180.8
click at [813, 263] on div "Janela de atendimento Grade de atendimento Capacidade Transportadoras Veículos …" at bounding box center [654, 295] width 1309 height 591
select select "**********"
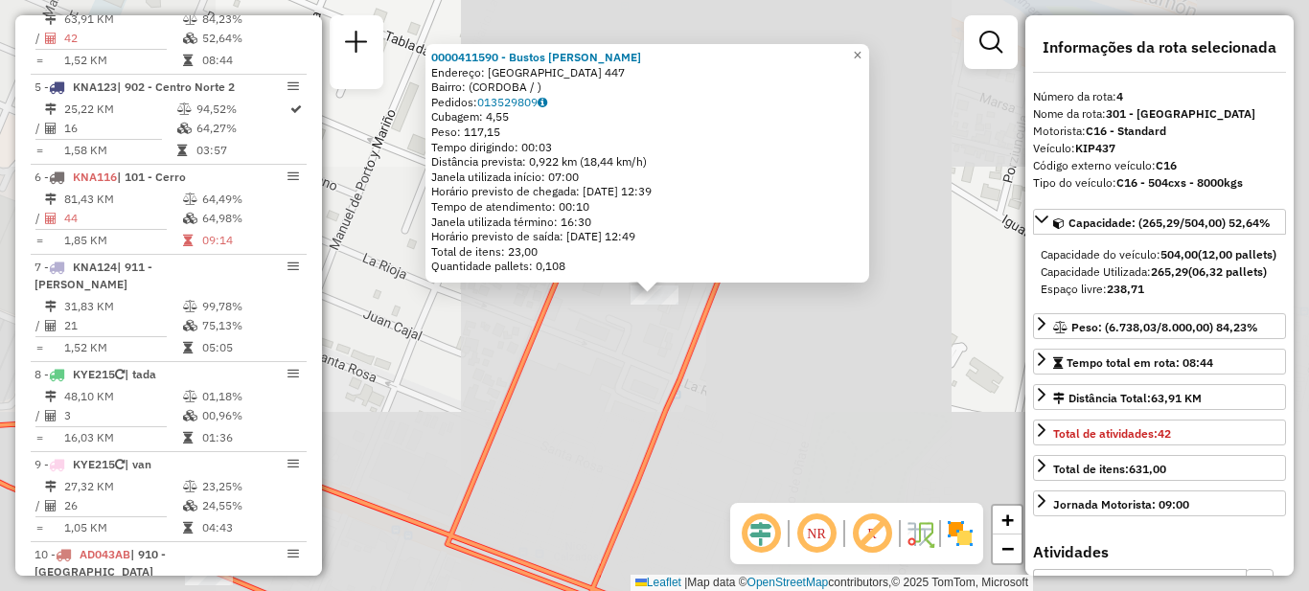
scroll to position [970, 0]
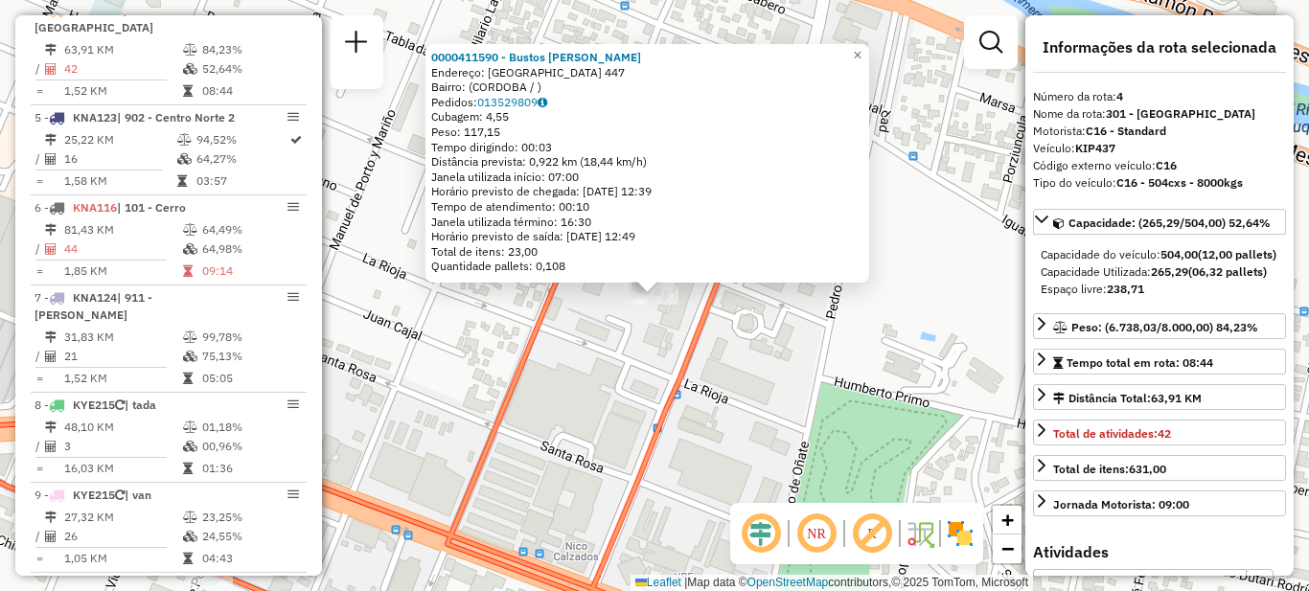
click at [734, 400] on div "0000411590 - Bustos Julieta Carolina Endereço: [GEOGRAPHIC_DATA] 447 Bairro: ([…" at bounding box center [654, 295] width 1309 height 591
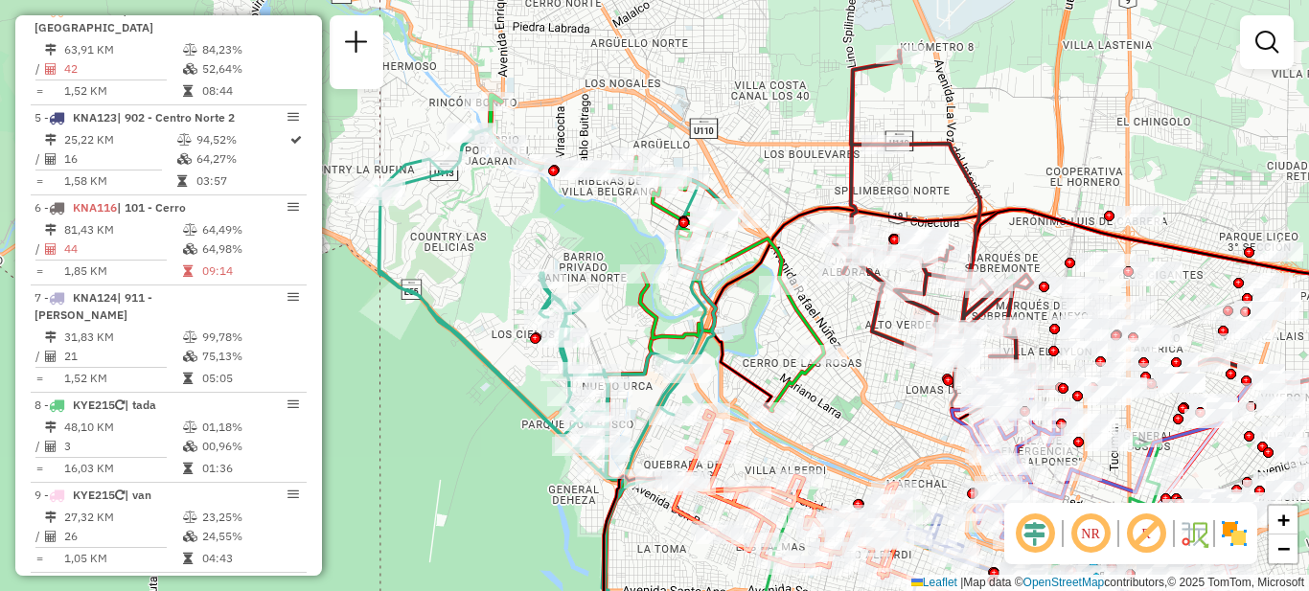
drag, startPoint x: 772, startPoint y: 361, endPoint x: 819, endPoint y: 489, distance: 135.8
click at [829, 499] on div "Janela de atendimento Grade de atendimento Capacidade Transportadoras Veículos …" at bounding box center [654, 295] width 1309 height 591
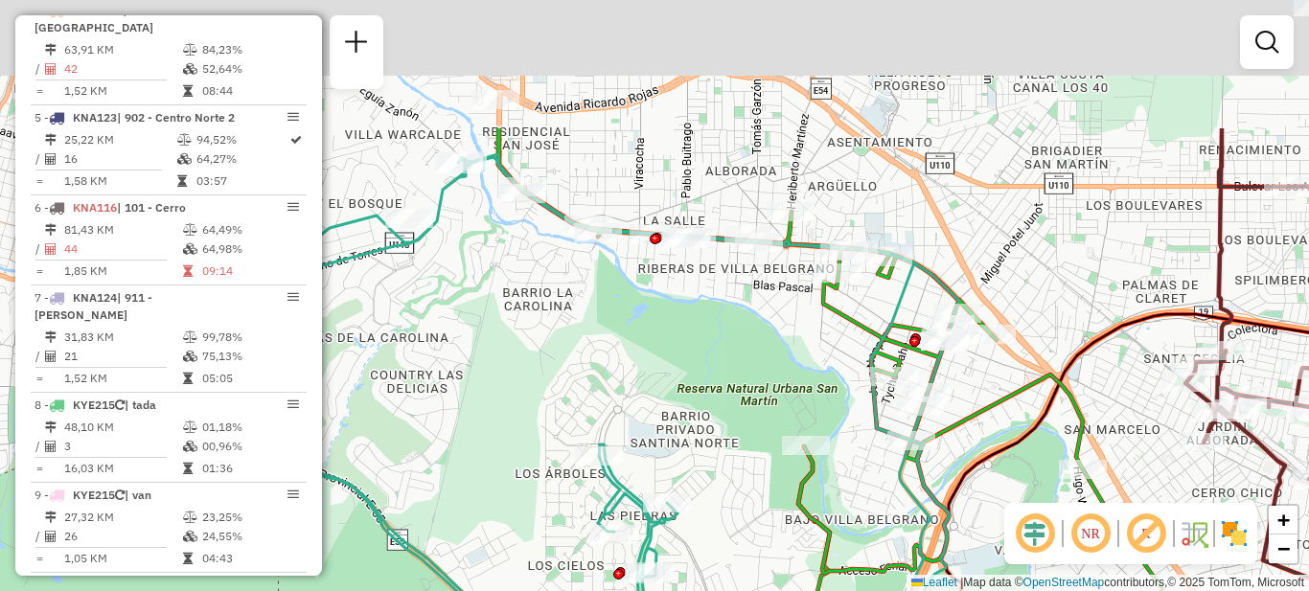
drag, startPoint x: 434, startPoint y: 226, endPoint x: 707, endPoint y: 415, distance: 332.0
click at [707, 415] on div "Rota 4 - Placa KIP437 0000437542 - [PERSON_NAME] de atendimento Grade de atendi…" at bounding box center [654, 295] width 1309 height 591
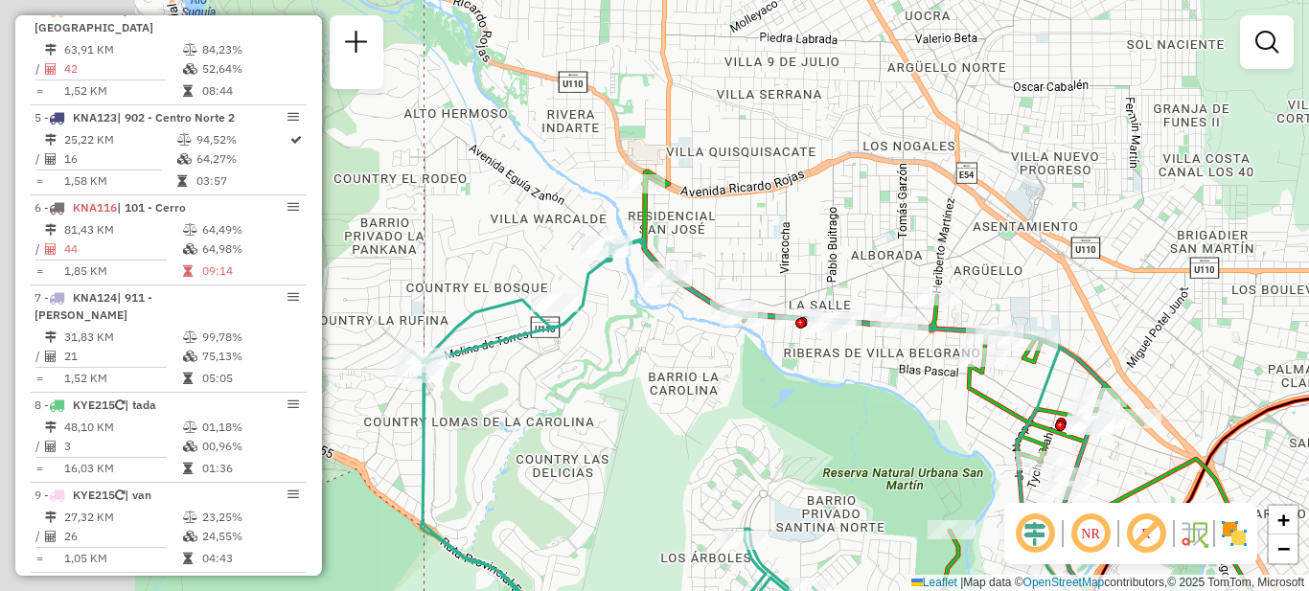
drag, startPoint x: 598, startPoint y: 338, endPoint x: 741, endPoint y: 422, distance: 165.3
click at [741, 422] on div "Rota 4 - Placa KIP437 0000437542 - [PERSON_NAME] de atendimento Grade de atendi…" at bounding box center [654, 295] width 1309 height 591
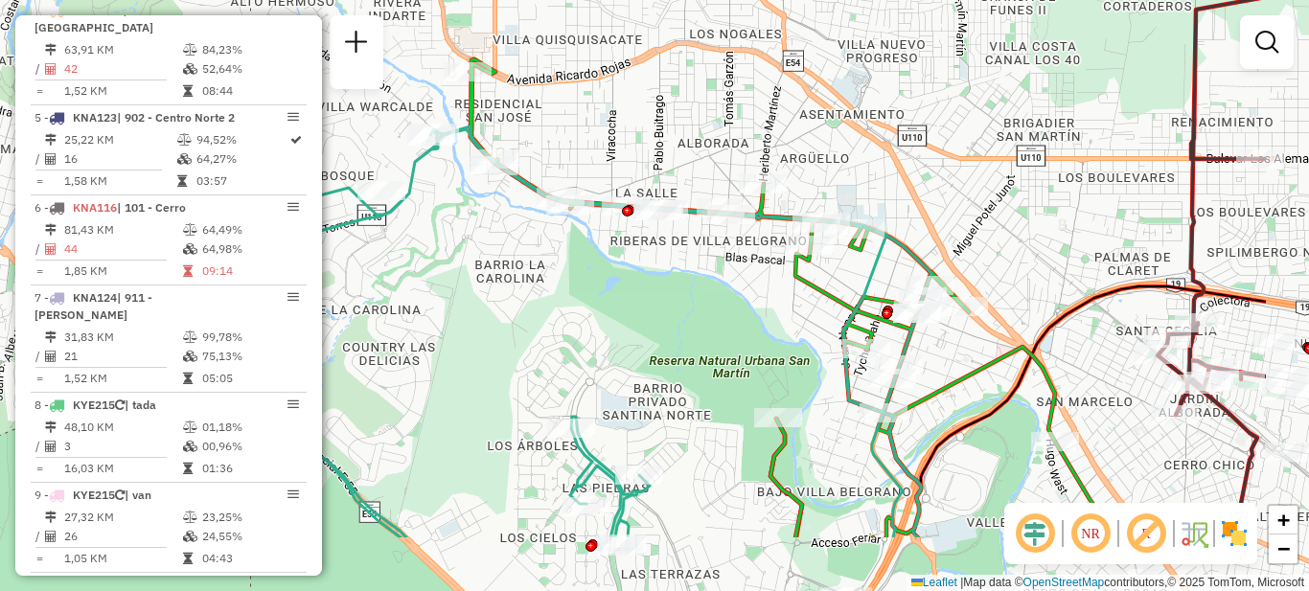
drag, startPoint x: 829, startPoint y: 467, endPoint x: 534, endPoint y: 285, distance: 346.8
click at [538, 288] on div "Rota 4 - Placa KIP437 0000437542 - [PERSON_NAME] de atendimento Grade de atendi…" at bounding box center [654, 295] width 1309 height 591
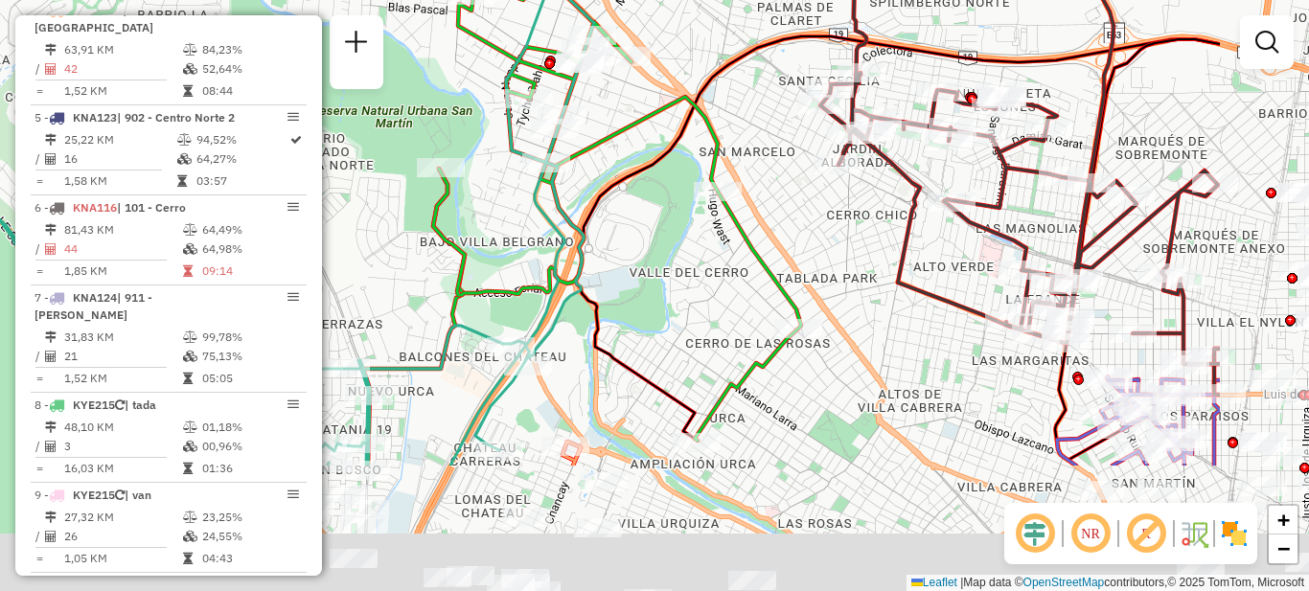
drag, startPoint x: 846, startPoint y: 375, endPoint x: 673, endPoint y: 221, distance: 231.5
click at [676, 224] on div "Rota 4 - Placa KIP437 0000437542 - [PERSON_NAME] de atendimento Grade de atendi…" at bounding box center [654, 295] width 1309 height 591
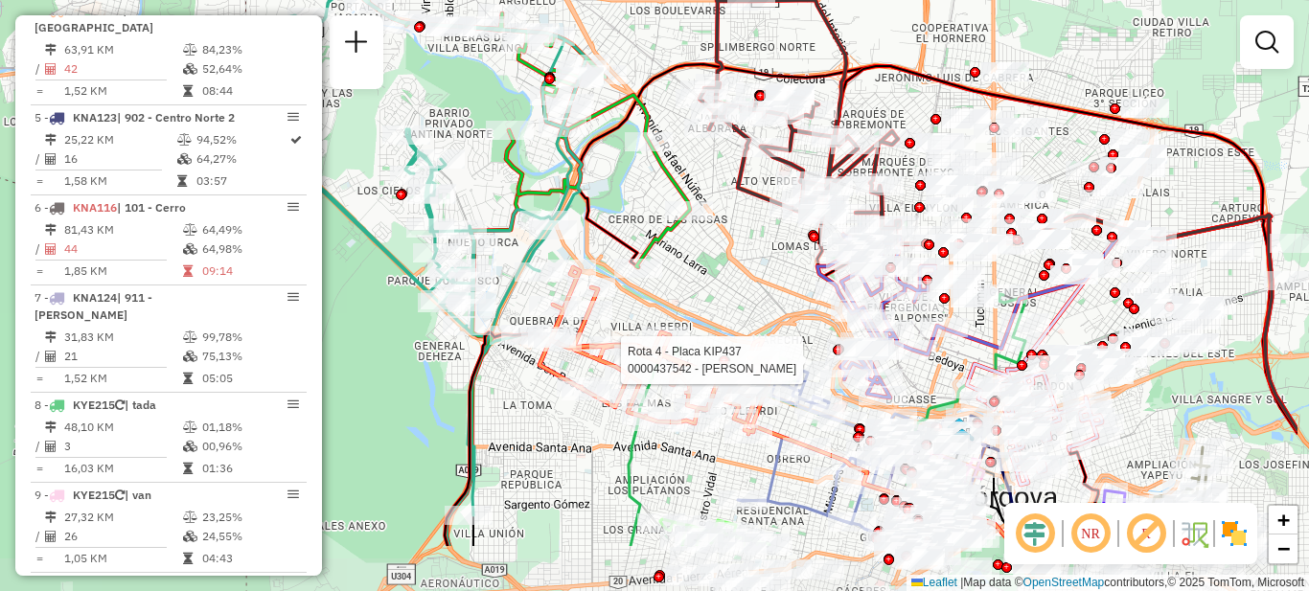
drag, startPoint x: 880, startPoint y: 384, endPoint x: 720, endPoint y: 257, distance: 204.6
click at [722, 262] on div "Rota 4 - Placa KIP437 0000437542 - [PERSON_NAME] de atendimento Grade de atendi…" at bounding box center [654, 295] width 1309 height 591
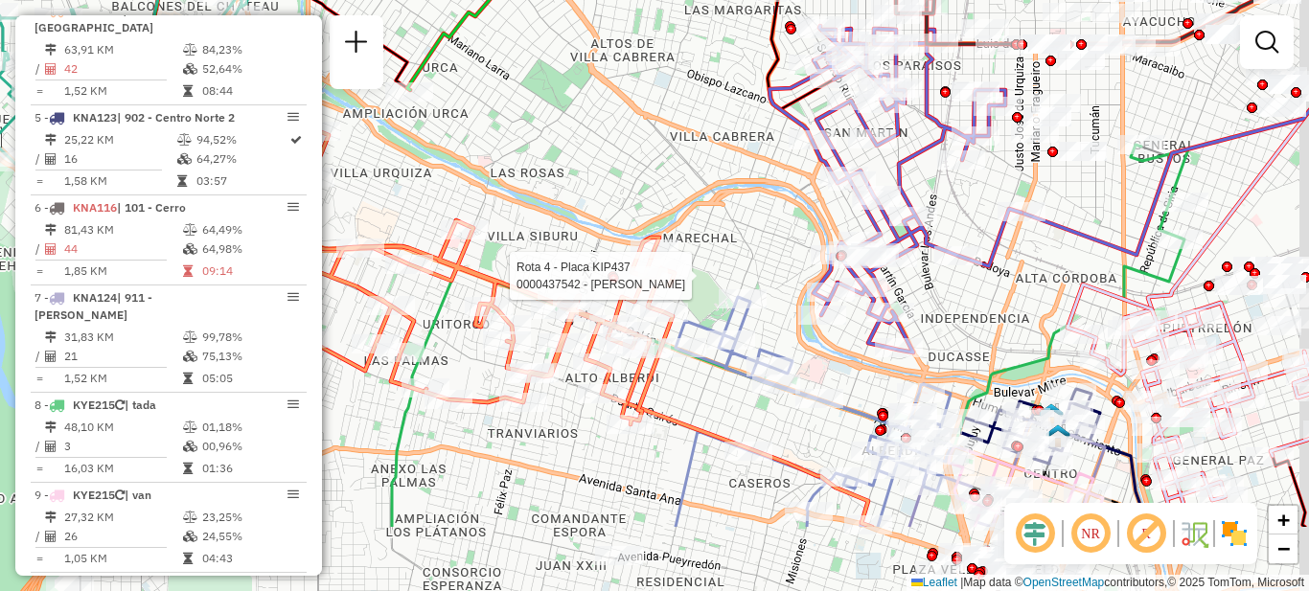
drag, startPoint x: 800, startPoint y: 338, endPoint x: 725, endPoint y: 209, distance: 149.4
click at [725, 209] on div "Rota 4 - Placa KIP437 0000437542 - [PERSON_NAME] de atendimento Grade de atendi…" at bounding box center [654, 295] width 1309 height 591
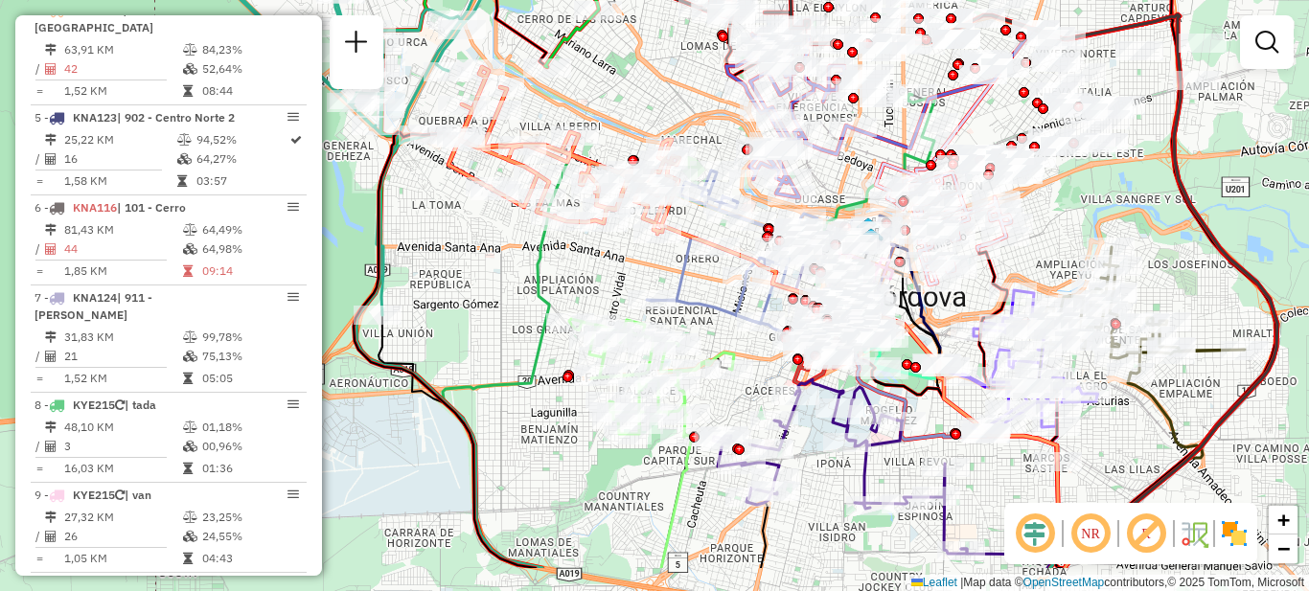
drag, startPoint x: 511, startPoint y: 391, endPoint x: 498, endPoint y: 321, distance: 71.0
click at [498, 321] on div "Janela de atendimento Grade de atendimento Capacidade Transportadoras Veículos …" at bounding box center [654, 295] width 1309 height 591
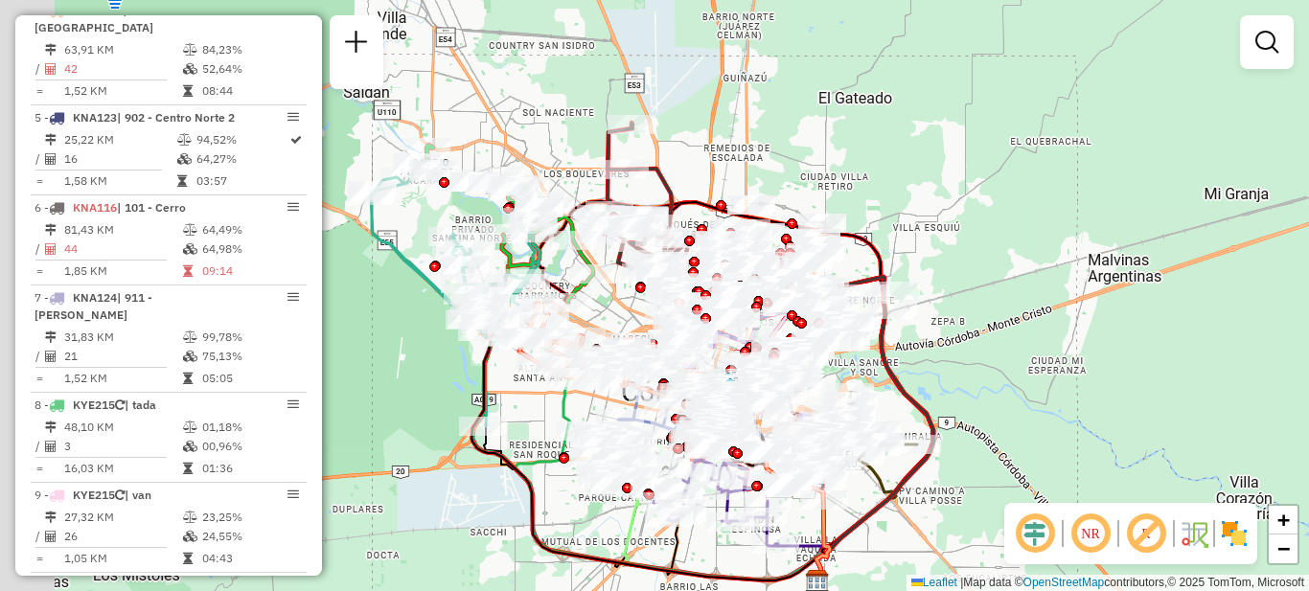
drag, startPoint x: 447, startPoint y: 286, endPoint x: 528, endPoint y: 392, distance: 133.4
click at [528, 392] on div "Janela de atendimento Grade de atendimento Capacidade Transportadoras Veículos …" at bounding box center [654, 295] width 1309 height 591
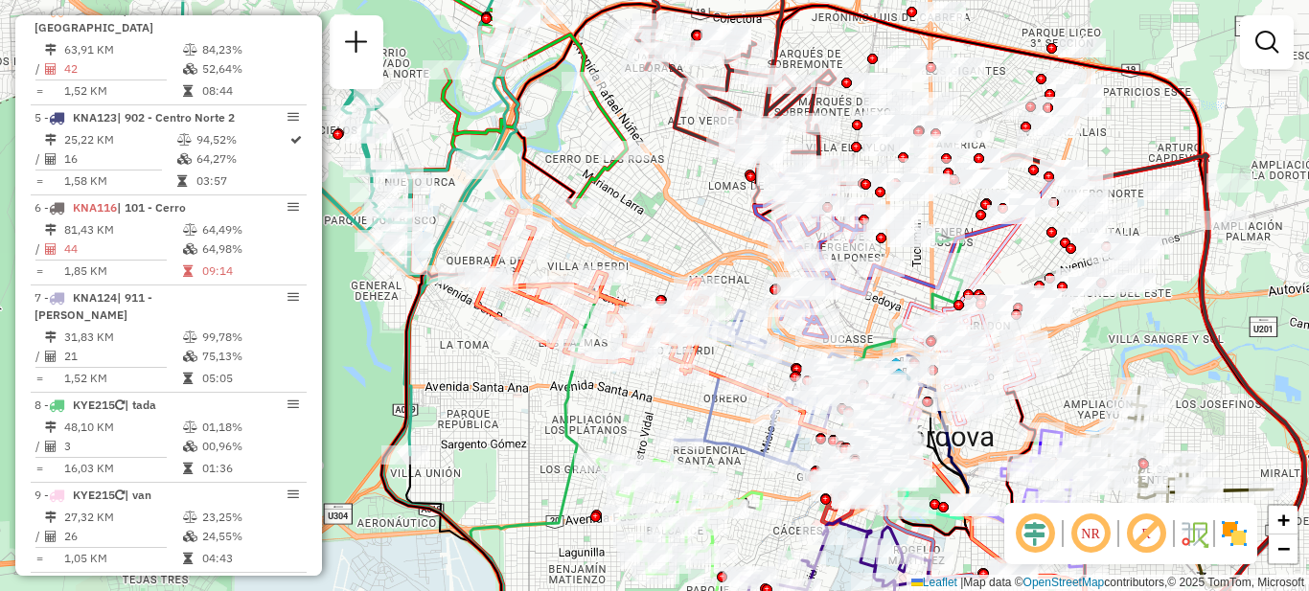
drag, startPoint x: 562, startPoint y: 440, endPoint x: 512, endPoint y: 418, distance: 55.4
click at [512, 418] on div "Janela de atendimento Grade de atendimento Capacidade Transportadoras Veículos …" at bounding box center [654, 295] width 1309 height 591
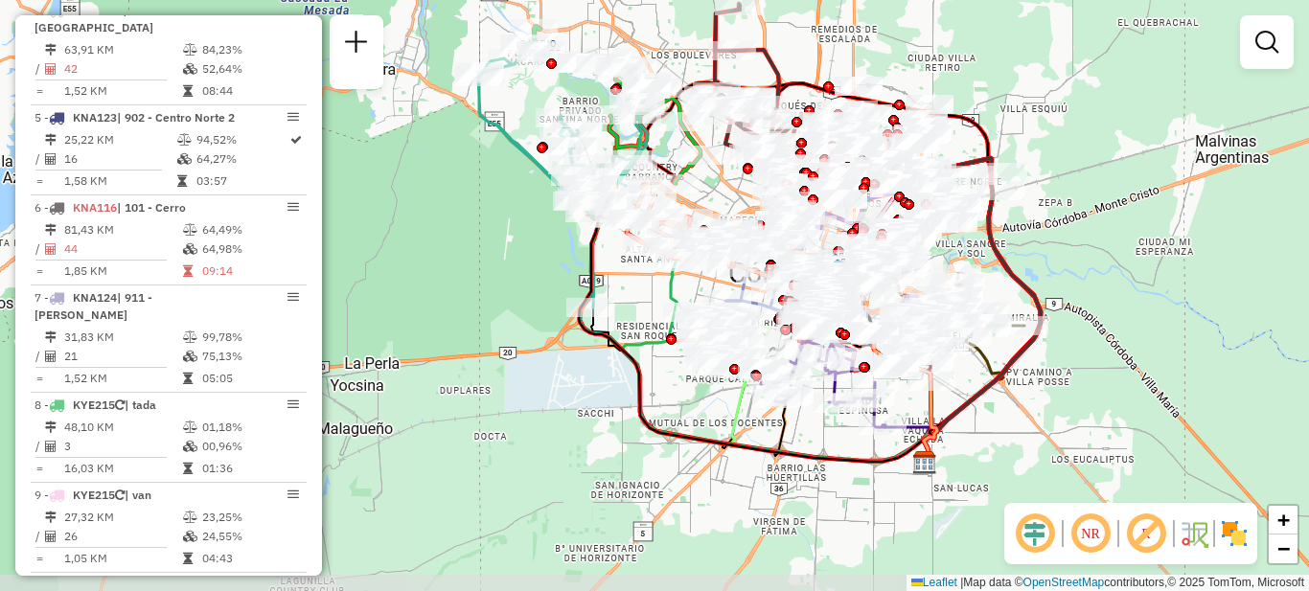
drag, startPoint x: 554, startPoint y: 426, endPoint x: 676, endPoint y: 300, distance: 176.2
click at [676, 300] on icon at bounding box center [780, 345] width 314 height 235
